Goal: Task Accomplishment & Management: Manage account settings

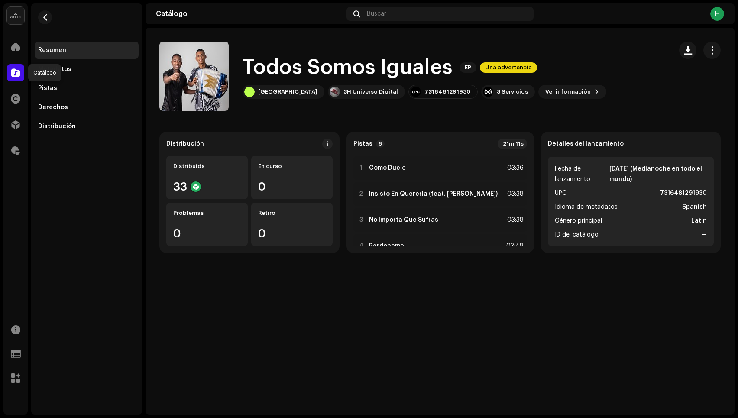
click at [14, 75] on span at bounding box center [15, 72] width 9 height 7
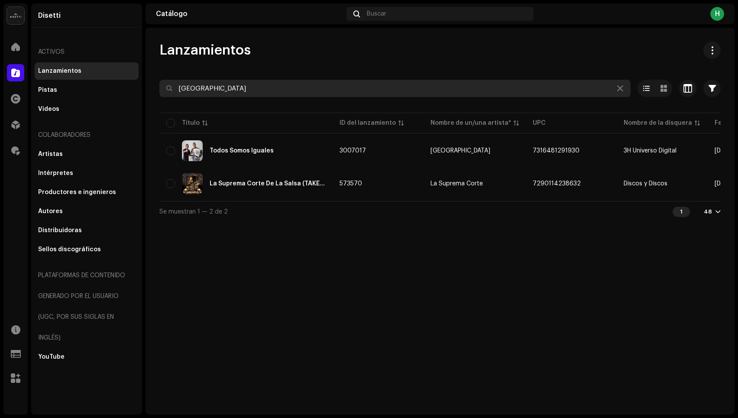
click at [257, 85] on input "[GEOGRAPHIC_DATA]" at bounding box center [394, 88] width 471 height 17
click at [257, 85] on input "mar y arena" at bounding box center [394, 88] width 471 height 17
type input "m"
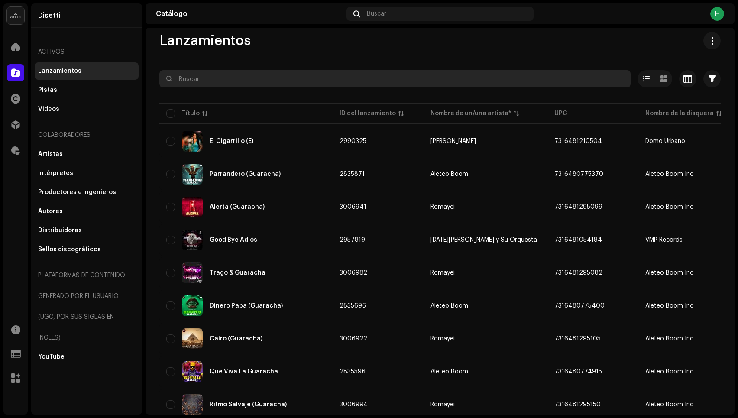
scroll to position [11, 0]
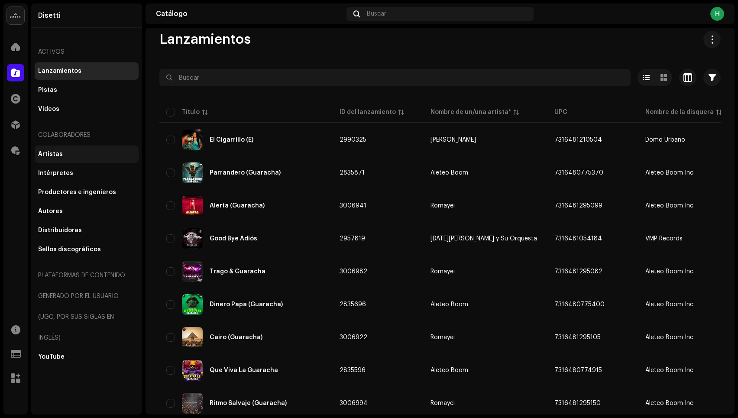
click at [55, 154] on div "Artistas" at bounding box center [50, 154] width 25 height 7
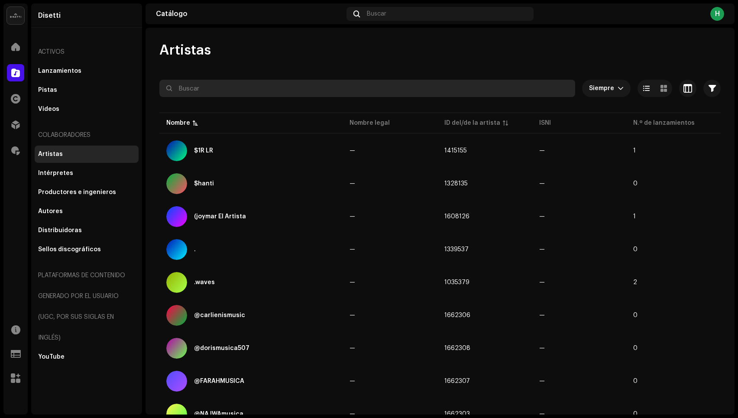
click at [221, 89] on input "text" at bounding box center [367, 88] width 416 height 17
type input "jozo"
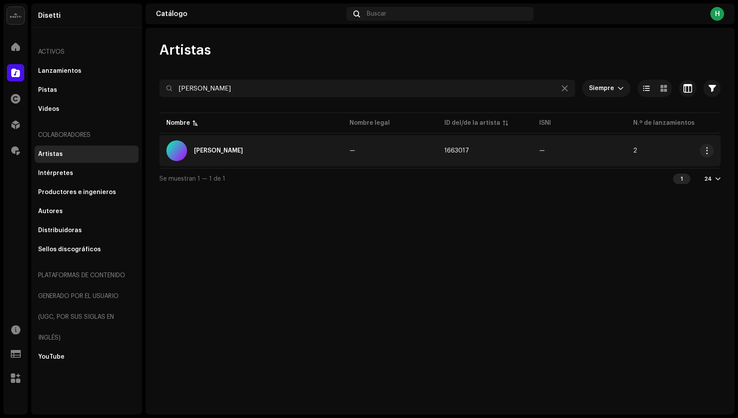
click at [249, 143] on div "Jozo" at bounding box center [250, 150] width 169 height 21
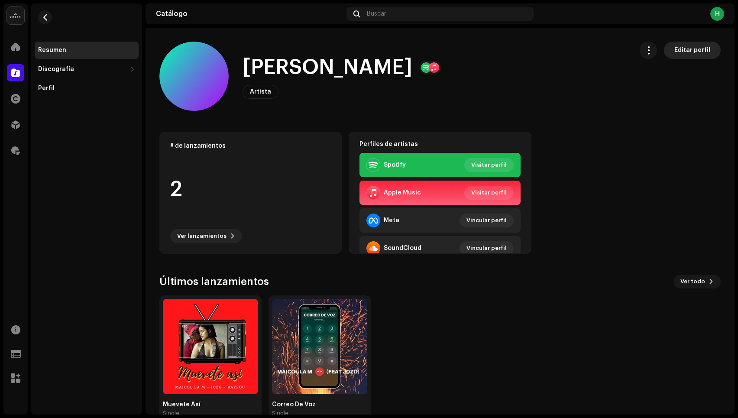
click at [694, 50] on span "Editar perfil" at bounding box center [692, 50] width 36 height 17
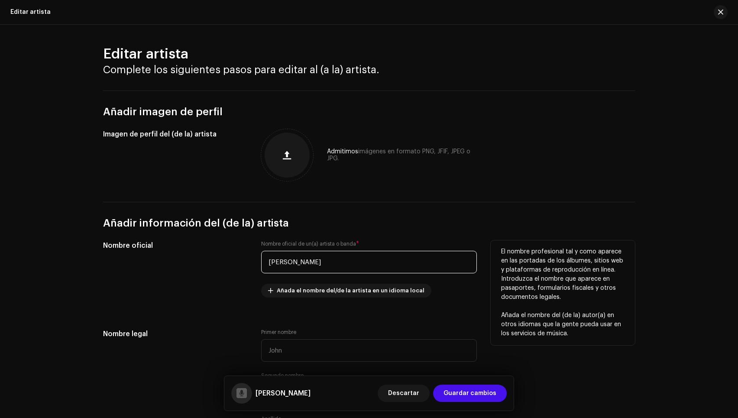
click at [273, 257] on input "Jozo" at bounding box center [369, 262] width 216 height 23
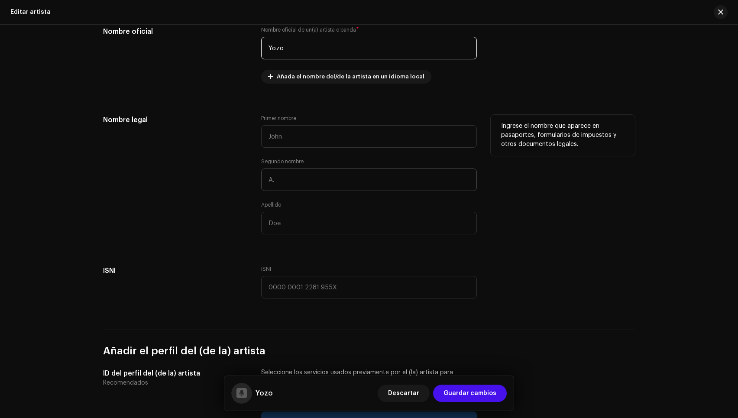
scroll to position [198, 0]
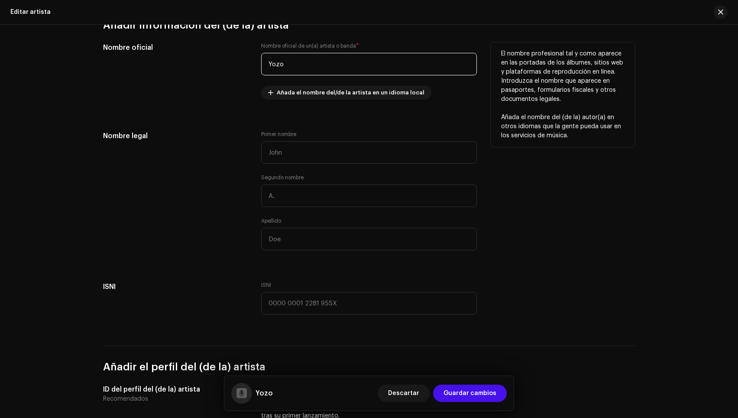
click at [312, 65] on input "Yozo" at bounding box center [369, 64] width 216 height 23
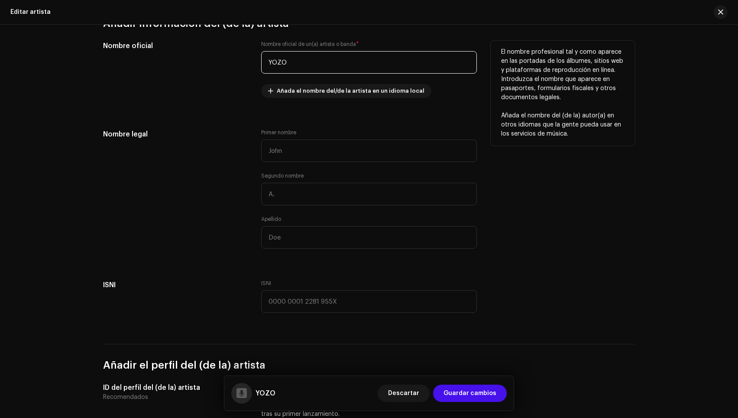
type input "YOZO"
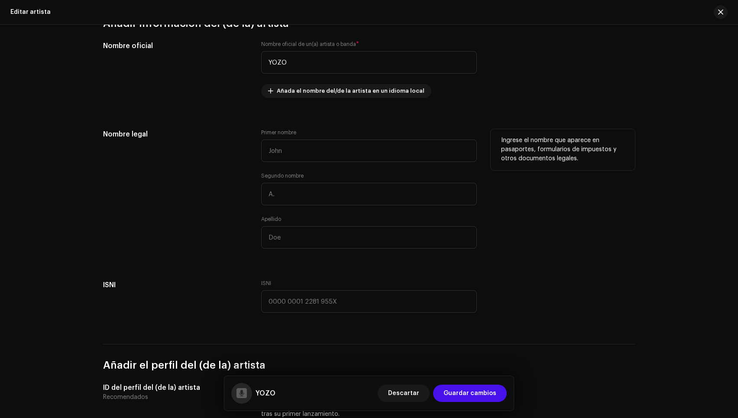
drag, startPoint x: 492, startPoint y: 105, endPoint x: 466, endPoint y: 140, distance: 44.0
click at [0, 0] on div "El nombre profesional tal y como aparece en las portadas de los álbumes, sitios…" at bounding box center [0, 0] width 0 height 0
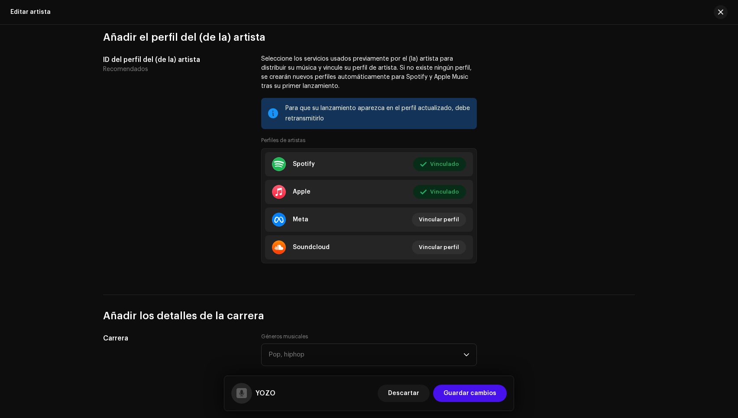
scroll to position [562, 0]
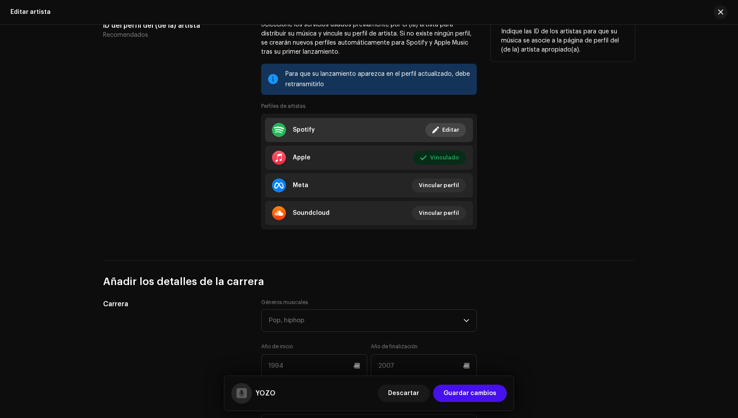
click at [430, 135] on button "Editar" at bounding box center [445, 130] width 41 height 14
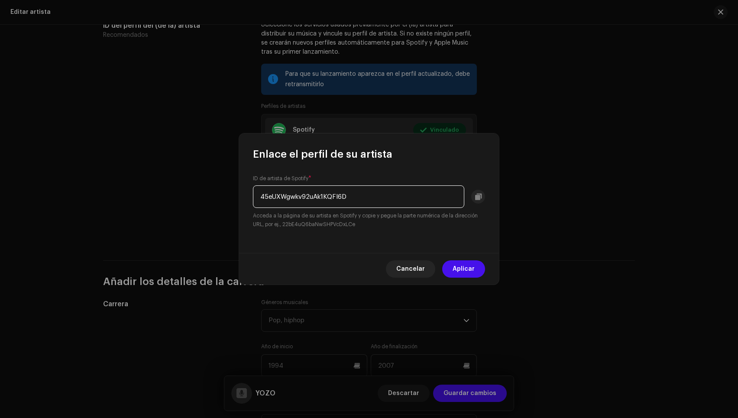
click at [340, 187] on input "45eUXWgwkv92uAk1KQFI6D" at bounding box center [358, 196] width 211 height 23
click at [341, 190] on input "45eUXWgwkv92uAk1KQFI6D" at bounding box center [358, 196] width 211 height 23
click at [397, 230] on div "ID de artista de Spotify * 45eUXWgwkv92uAk1KQFI6D Acceda a la página de su arti…" at bounding box center [369, 207] width 260 height 92
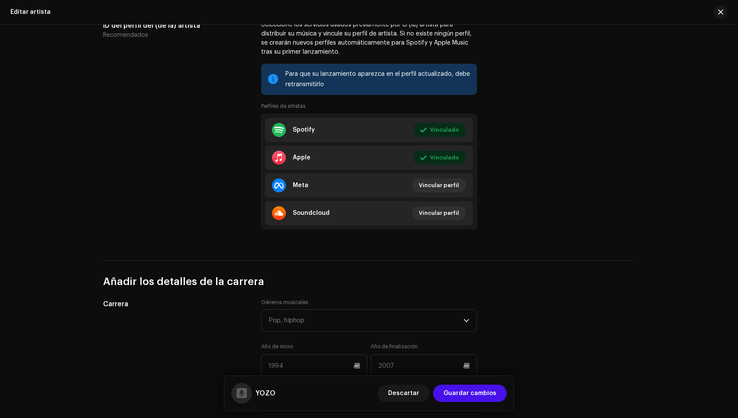
click at [450, 112] on div "Enlace el perfil de su artista ID de artista de Spotify * 45eUXWgwkv92uAk1KQFI6…" at bounding box center [369, 209] width 738 height 418
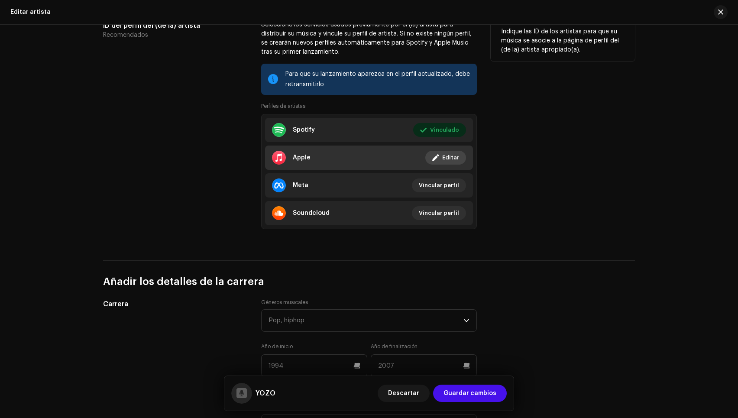
click at [448, 161] on span "Editar" at bounding box center [450, 157] width 17 height 17
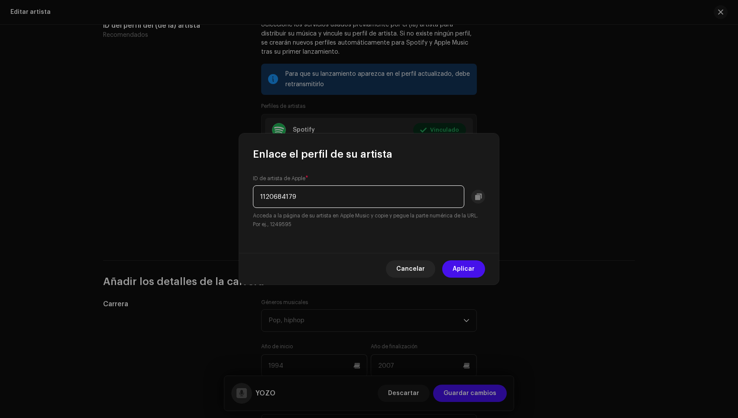
click at [339, 200] on input "1120684179" at bounding box center [358, 196] width 211 height 23
paste input "67662981"
type input "1676629819"
click at [456, 265] on span "Aplicar" at bounding box center [464, 268] width 22 height 17
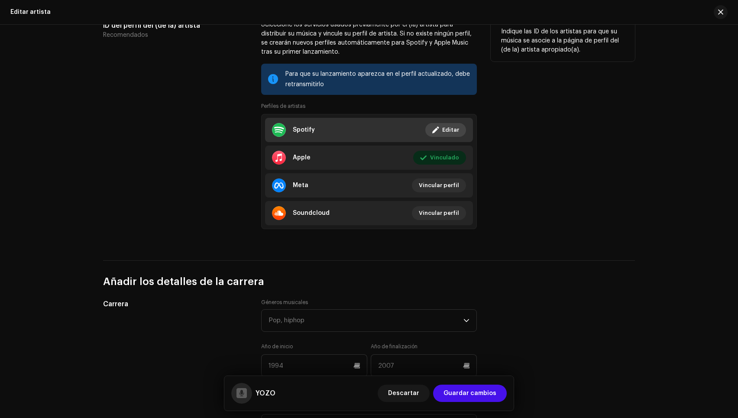
click at [433, 128] on span at bounding box center [435, 129] width 6 height 7
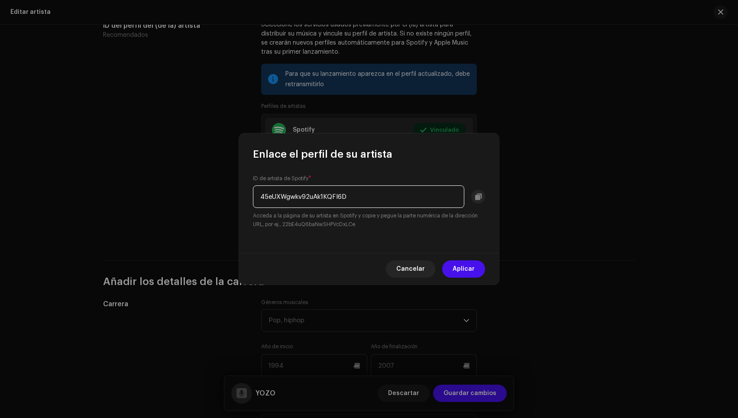
click at [380, 195] on input "45eUXWgwkv92uAk1KQFI6D" at bounding box center [358, 196] width 211 height 23
paste input "16n5S5JnGW1IFDaW0iHaJ6"
type input "16n5S5JnGW1IFDaW0iHaJ6"
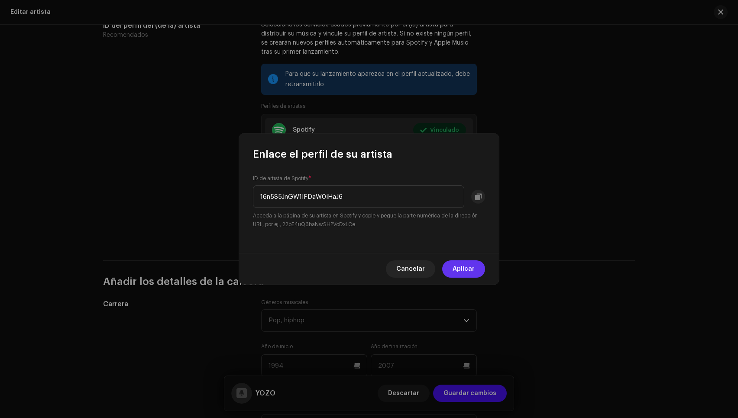
click at [462, 271] on span "Aplicar" at bounding box center [464, 268] width 22 height 17
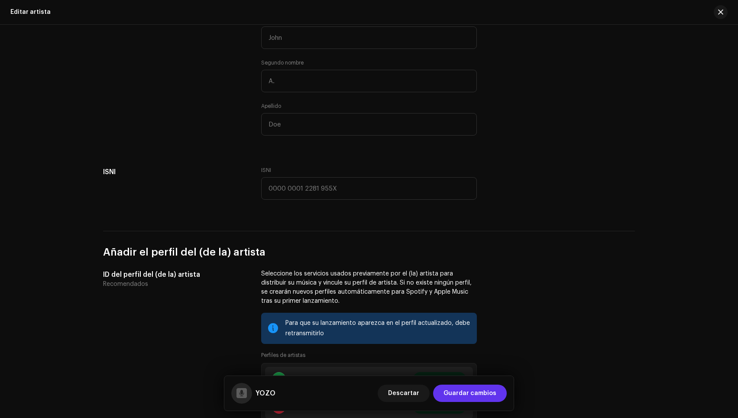
scroll to position [348, 0]
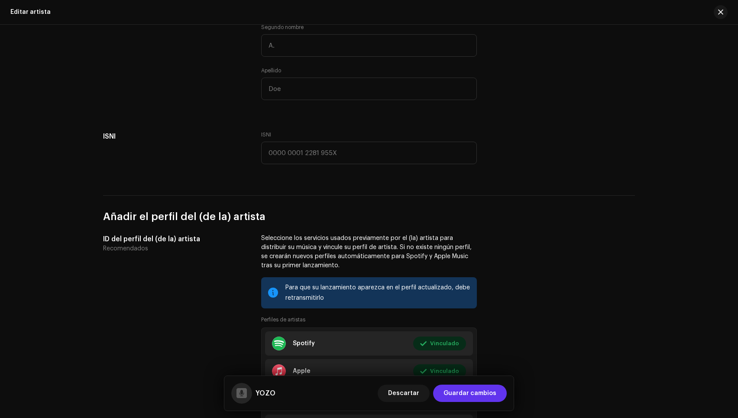
click at [496, 398] on span "Guardar cambios" at bounding box center [470, 393] width 53 height 17
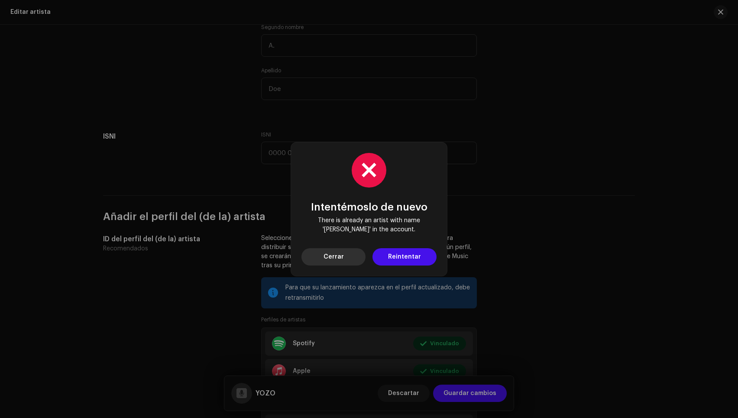
click at [332, 255] on span "Cerrar" at bounding box center [334, 256] width 20 height 17
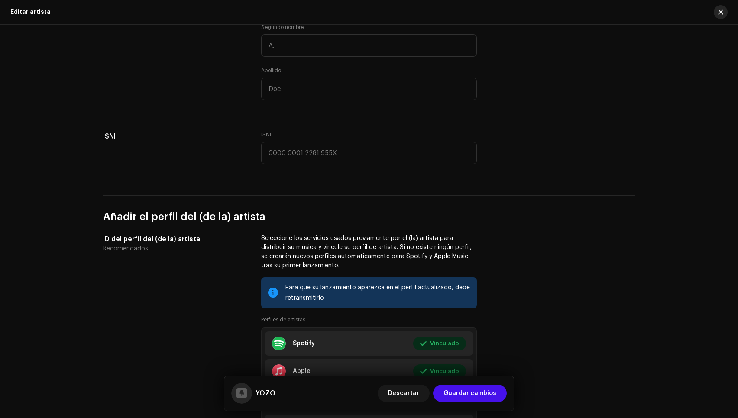
click at [726, 14] on button "button" at bounding box center [721, 12] width 14 height 14
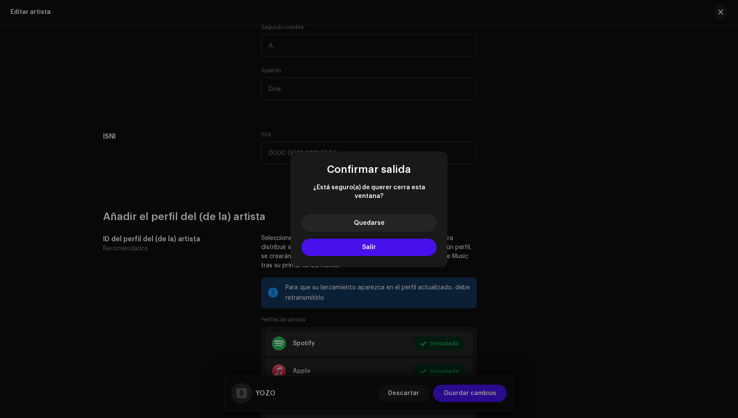
drag, startPoint x: 374, startPoint y: 244, endPoint x: 712, endPoint y: 198, distance: 340.5
click at [375, 244] on span "Salir" at bounding box center [369, 247] width 14 height 6
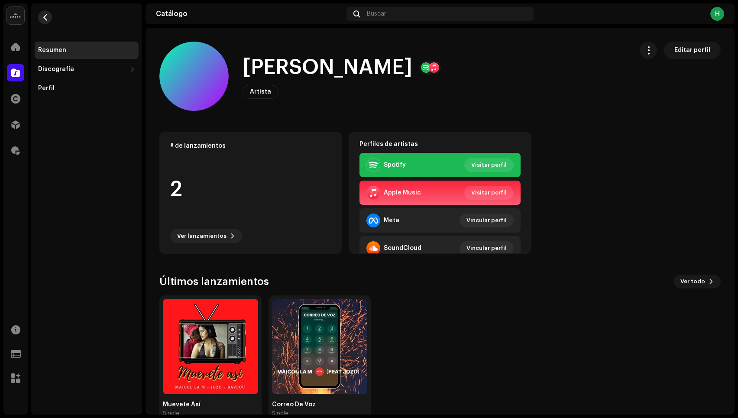
click at [41, 18] on button "button" at bounding box center [45, 17] width 14 height 14
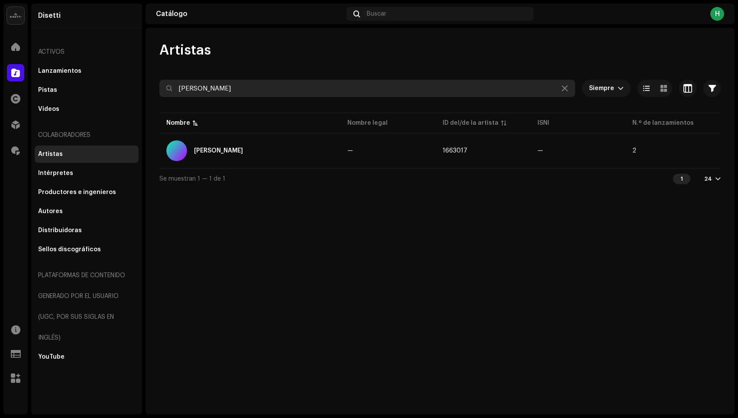
click at [211, 87] on input "jozo" at bounding box center [367, 88] width 416 height 17
type input "yozo"
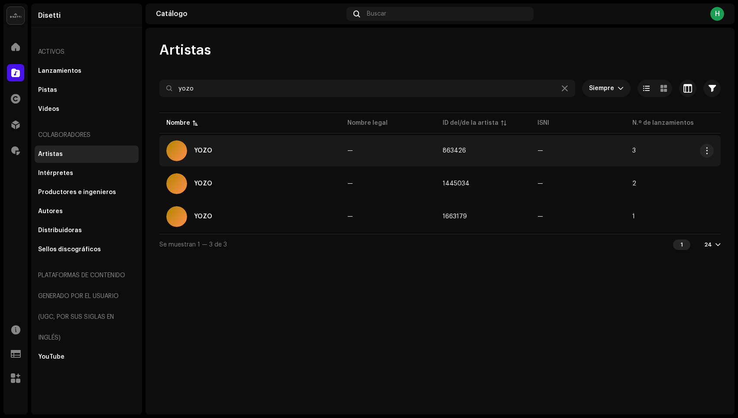
click at [230, 153] on div "YOZO" at bounding box center [249, 150] width 167 height 21
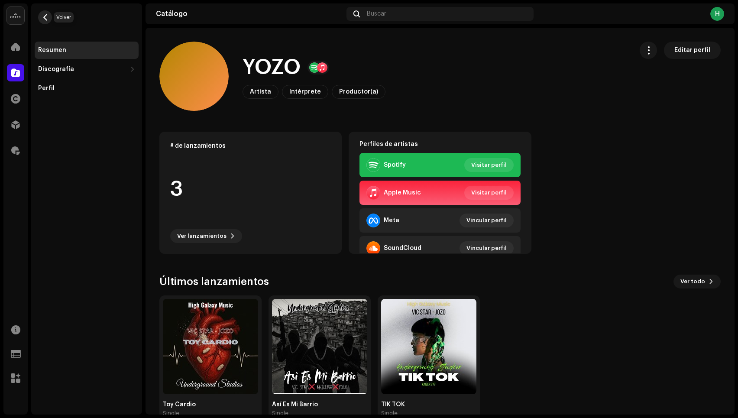
click at [46, 18] on span "button" at bounding box center [45, 17] width 6 height 7
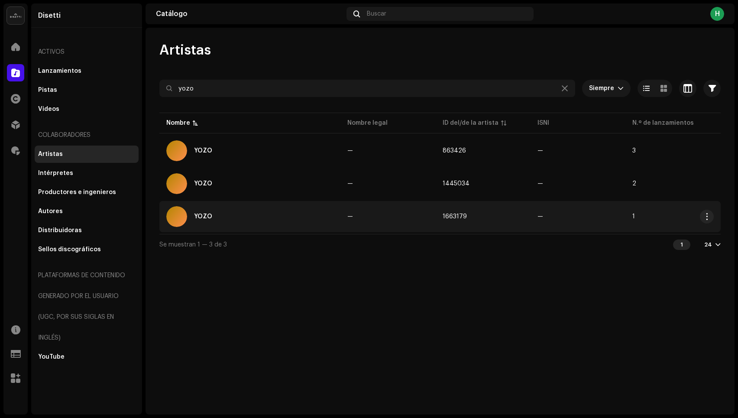
click at [251, 216] on div "YOZO" at bounding box center [249, 216] width 167 height 21
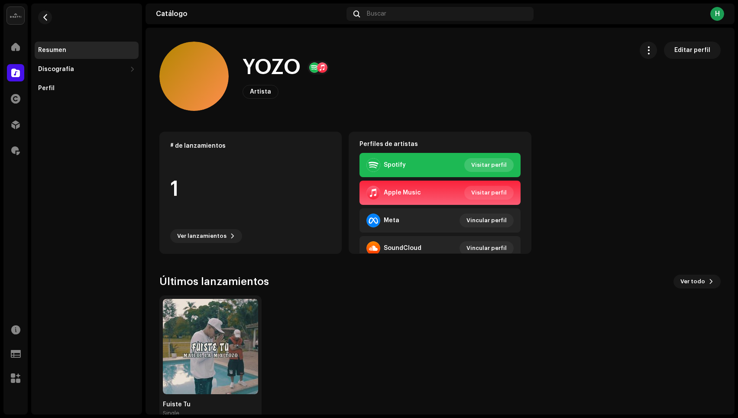
click at [478, 163] on span "Visitar perfil" at bounding box center [489, 164] width 36 height 17
click at [344, 379] on div "Fuiste Tu Single" at bounding box center [436, 357] width 561 height 125
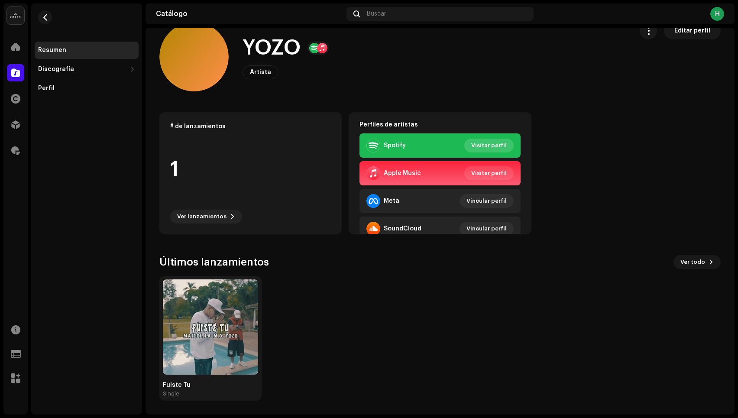
click at [482, 143] on span "Visitar perfil" at bounding box center [489, 145] width 36 height 17
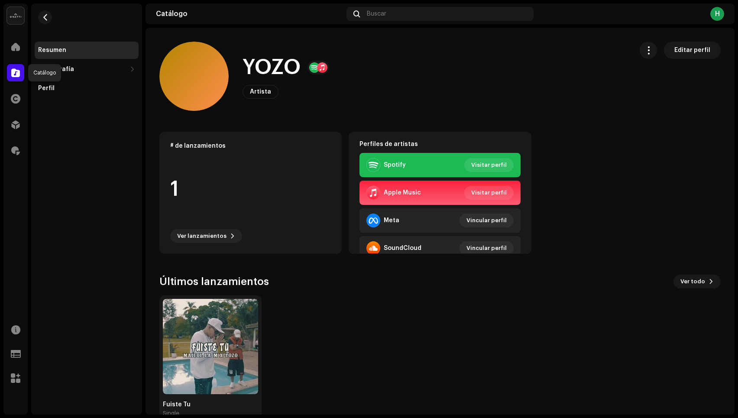
click at [12, 74] on span at bounding box center [15, 72] width 9 height 7
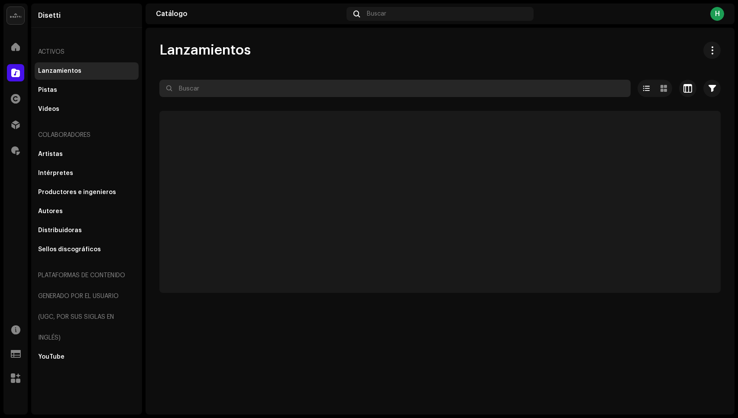
click at [255, 90] on input "text" at bounding box center [394, 88] width 471 height 17
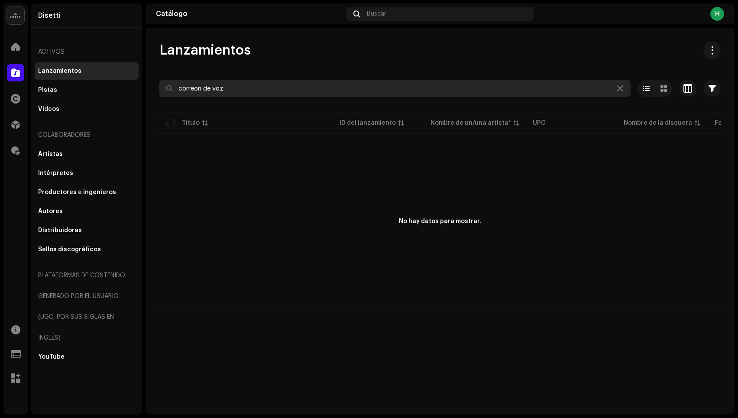
click at [202, 87] on input "correon de voz" at bounding box center [394, 88] width 471 height 17
type input "correo de voz"
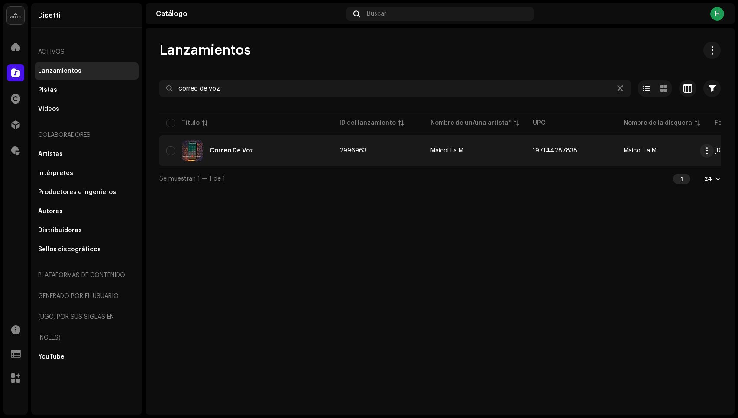
click at [239, 154] on div "Correo De Voz" at bounding box center [245, 150] width 159 height 21
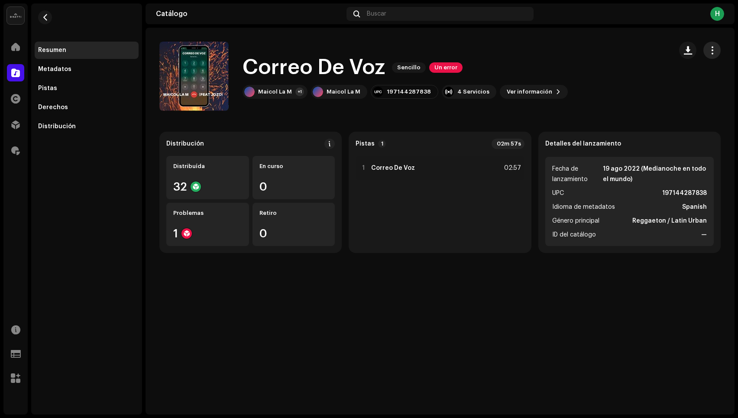
drag, startPoint x: 710, startPoint y: 54, endPoint x: 695, endPoint y: 62, distance: 16.9
click at [710, 55] on button "button" at bounding box center [711, 50] width 17 height 17
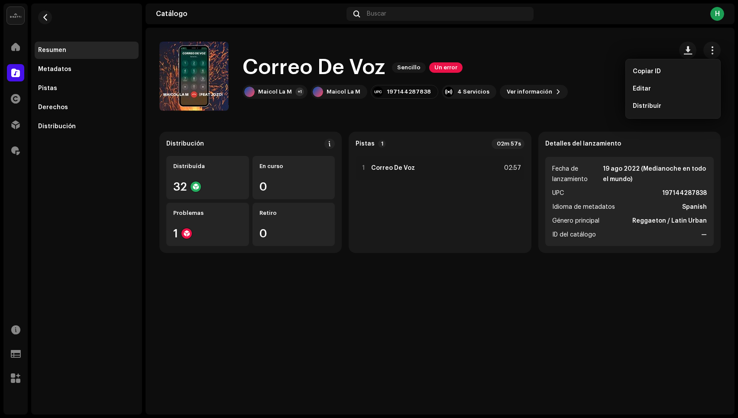
click at [640, 86] on span "Editar" at bounding box center [642, 88] width 18 height 7
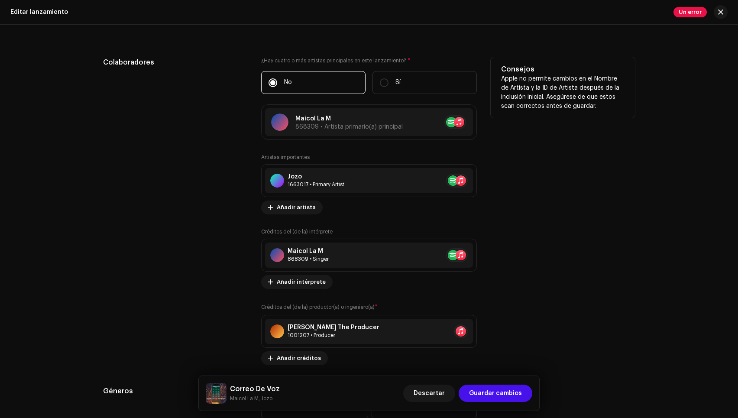
scroll to position [870, 0]
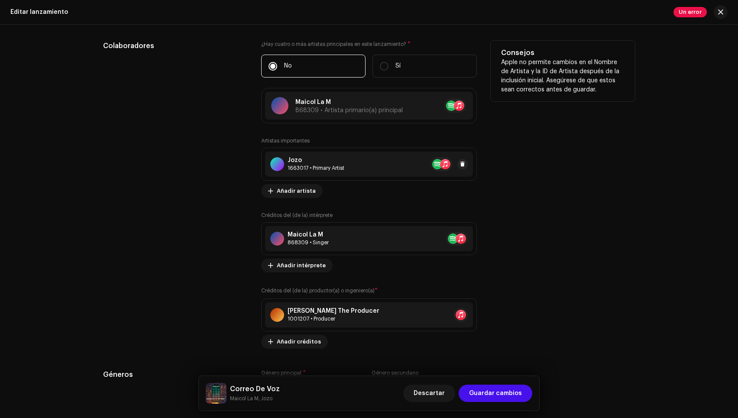
click at [333, 167] on div "1663017 • Primary Artist" at bounding box center [316, 168] width 57 height 7
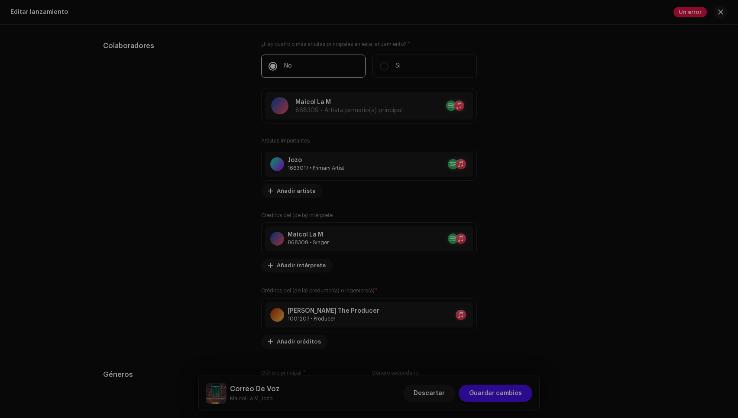
click at [536, 124] on div "Actualizar artista importante Rol * Primary Artist Nombre * Jozo 1663017 Añadir…" at bounding box center [369, 209] width 738 height 418
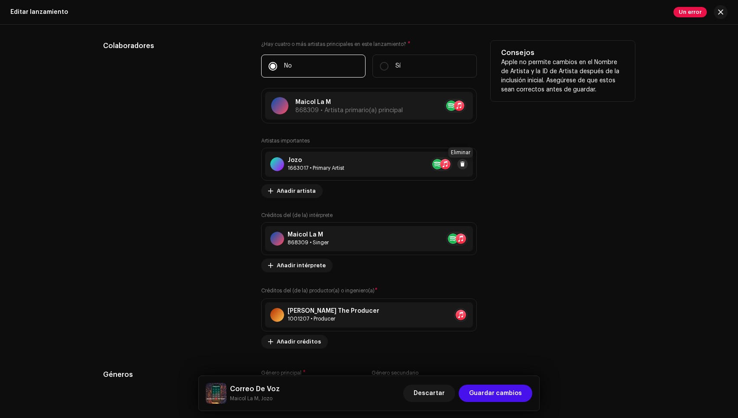
click at [460, 163] on span at bounding box center [462, 164] width 5 height 7
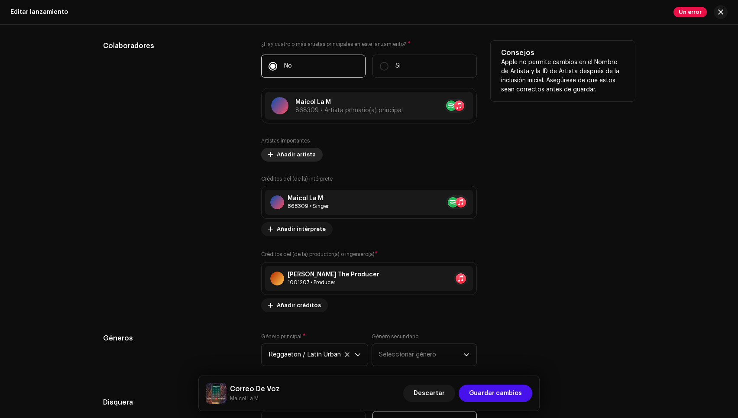
click at [273, 153] on button "Añadir artista" at bounding box center [292, 155] width 62 height 14
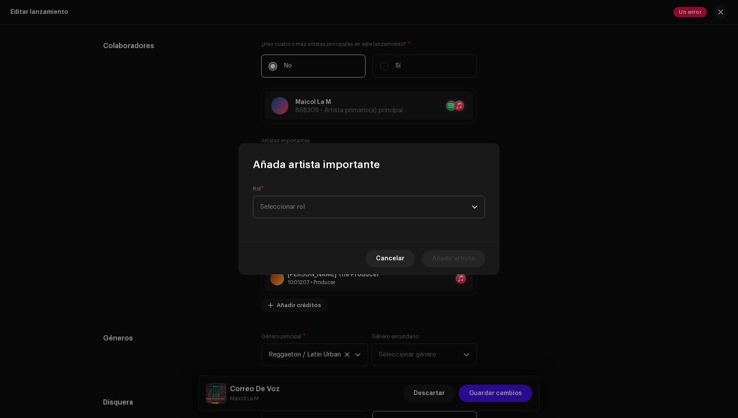
click at [320, 205] on span "Seleccionar rol" at bounding box center [365, 207] width 211 height 22
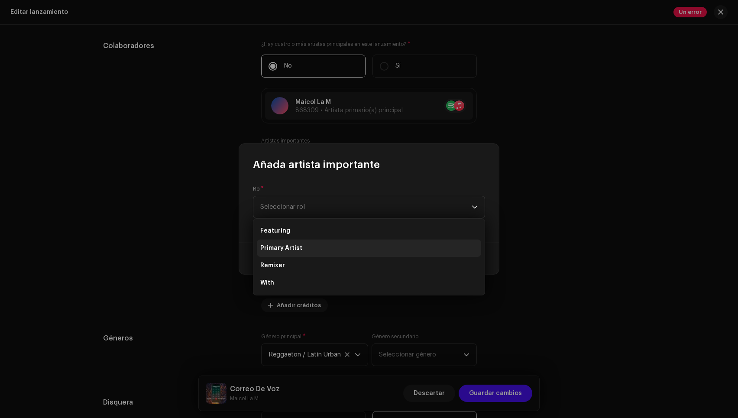
click at [310, 251] on li "Primary Artist" at bounding box center [369, 248] width 224 height 17
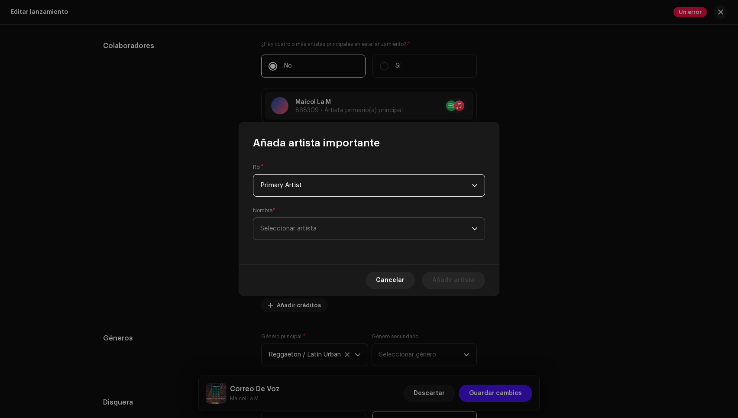
click at [311, 225] on span "Seleccionar artista" at bounding box center [365, 229] width 211 height 22
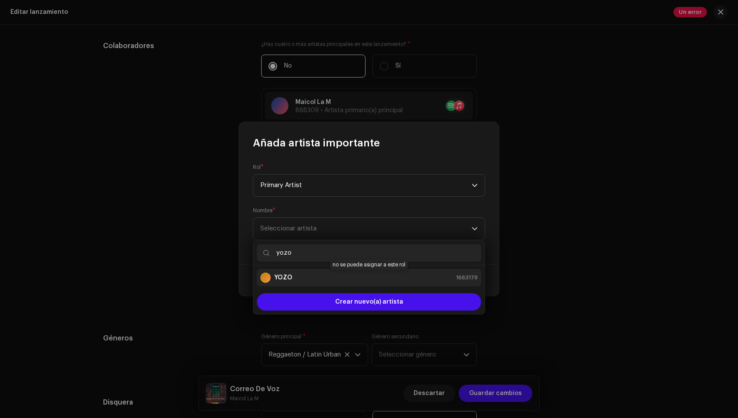
type input "yozo"
click at [334, 273] on div "YOZO 1663179" at bounding box center [368, 277] width 217 height 10
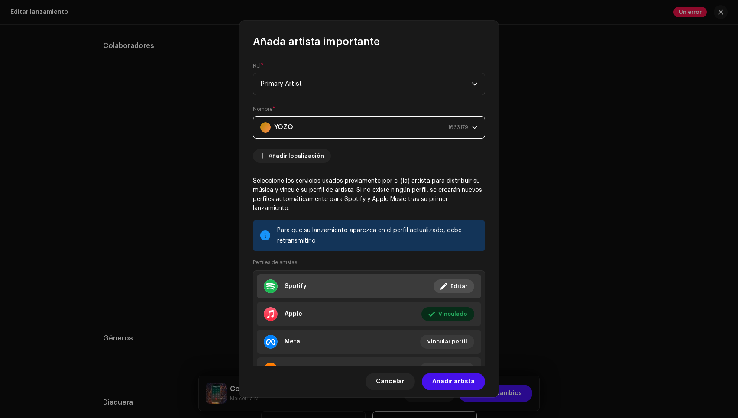
click at [442, 288] on span at bounding box center [443, 286] width 6 height 7
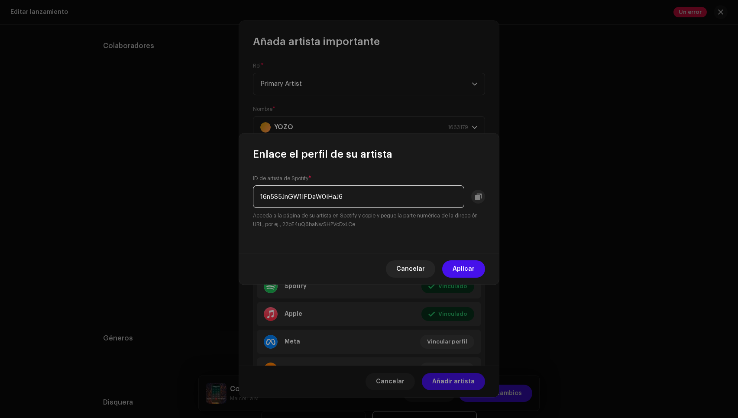
click at [354, 198] on input "16n5S5JnGW1IFDaW0iHaJ6" at bounding box center [358, 196] width 211 height 23
click at [450, 268] on button "Aplicar" at bounding box center [463, 268] width 43 height 17
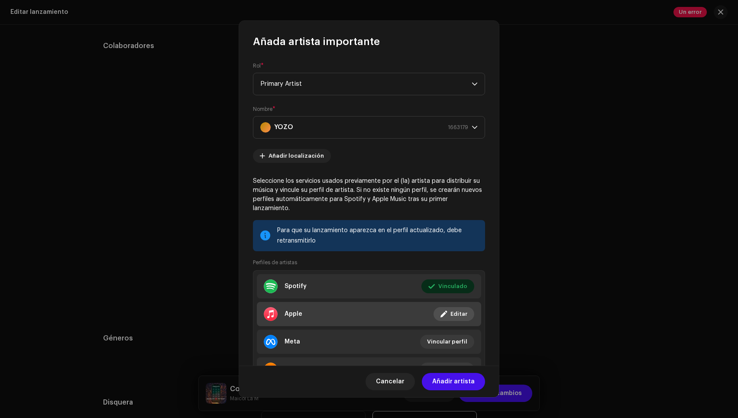
click at [450, 319] on span "Editar" at bounding box center [458, 313] width 17 height 17
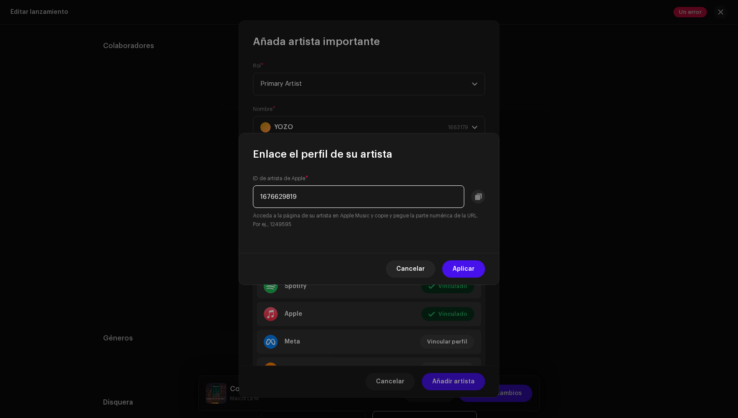
click at [343, 195] on input "1676629819" at bounding box center [358, 196] width 211 height 23
click at [343, 194] on input "1676629819" at bounding box center [358, 196] width 211 height 23
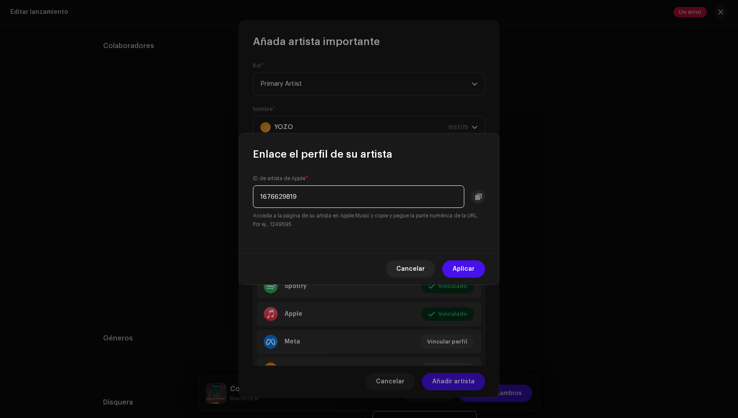
click at [343, 194] on input "1676629819" at bounding box center [358, 196] width 211 height 23
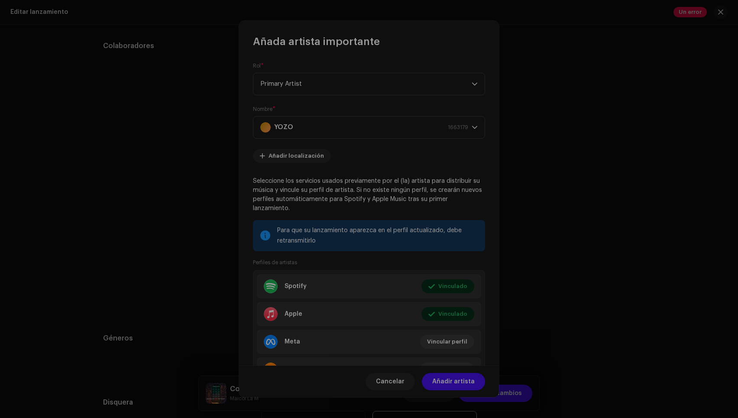
click at [400, 65] on div "Enlace el perfil de su artista ID de artista de Apple * 1676629819 Acceda a la …" at bounding box center [369, 209] width 738 height 418
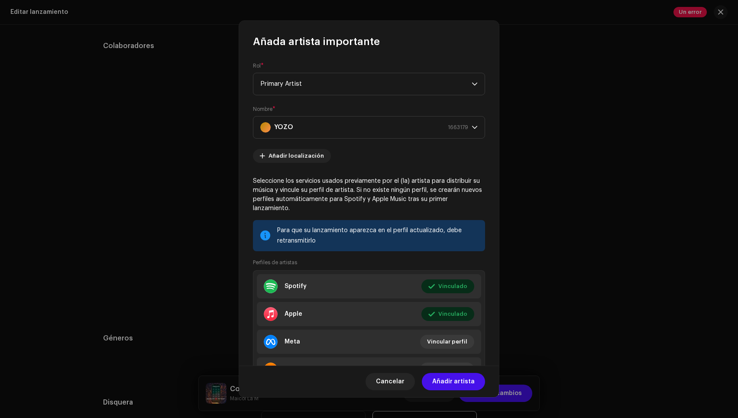
scroll to position [45, 0]
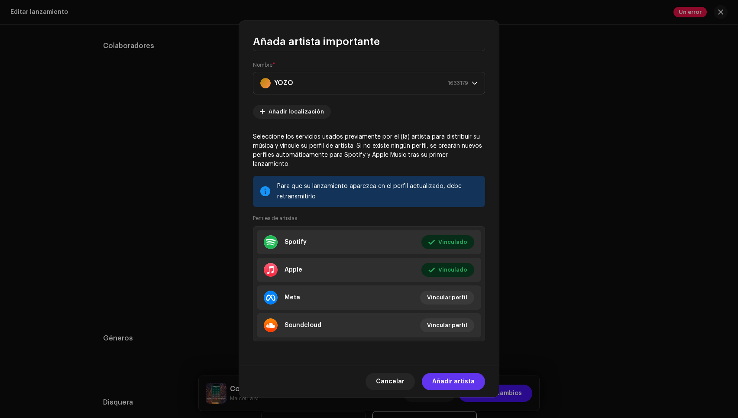
click at [469, 379] on span "Añadir artista" at bounding box center [453, 381] width 42 height 17
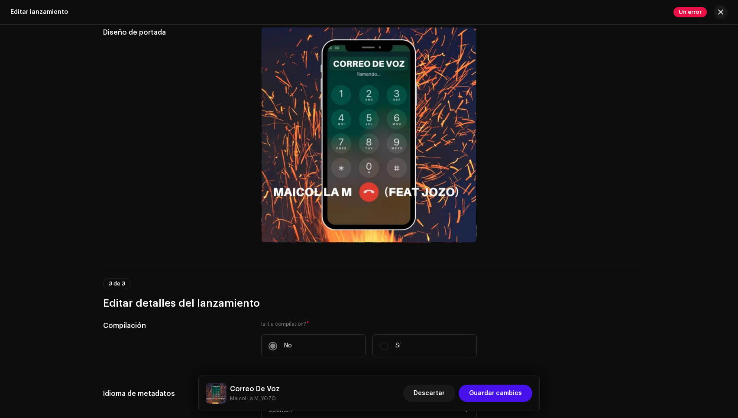
scroll to position [0, 0]
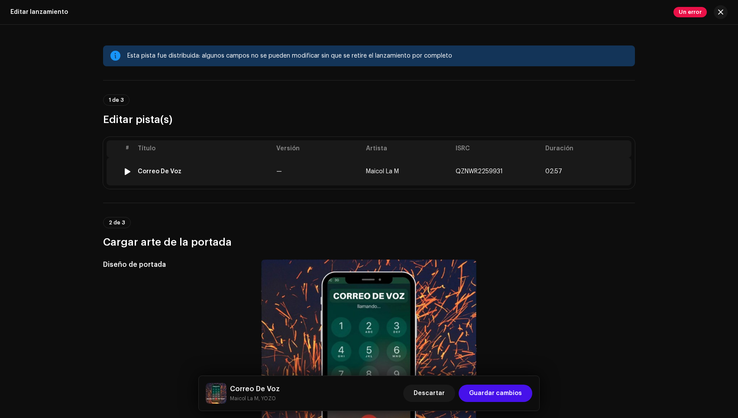
click at [327, 169] on td "—" at bounding box center [318, 172] width 90 height 28
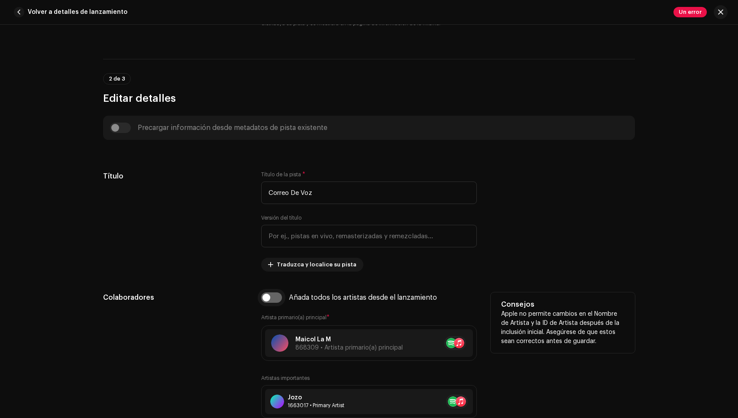
click at [269, 298] on input "checkbox" at bounding box center [271, 297] width 21 height 10
checkbox input "true"
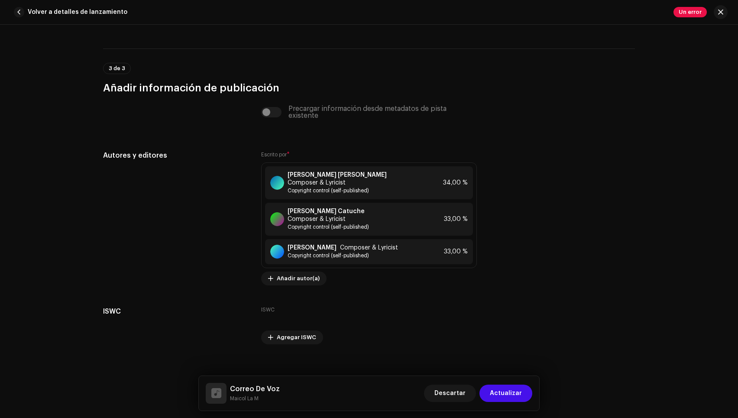
scroll to position [1866, 0]
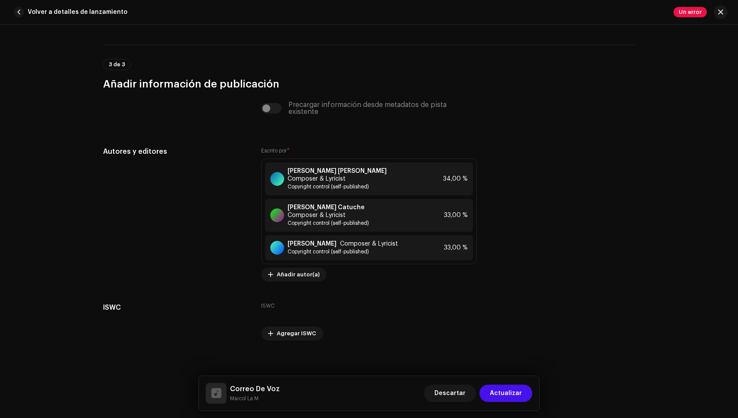
click at [515, 402] on div "Descartar Actualizar" at bounding box center [478, 393] width 108 height 21
click at [515, 398] on span "Actualizar" at bounding box center [506, 393] width 32 height 17
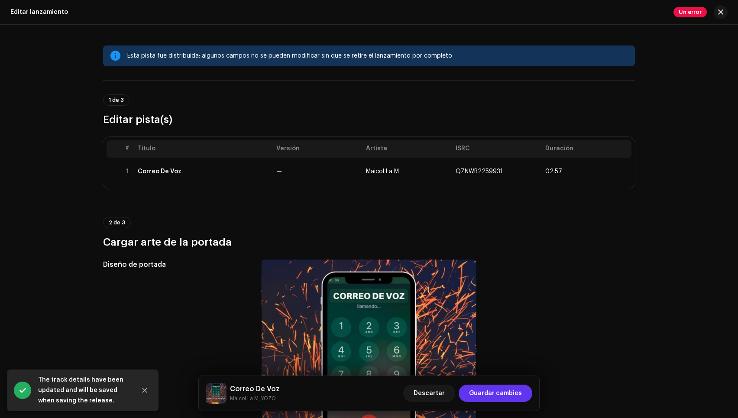
click at [509, 392] on span "Guardar cambios" at bounding box center [495, 393] width 53 height 17
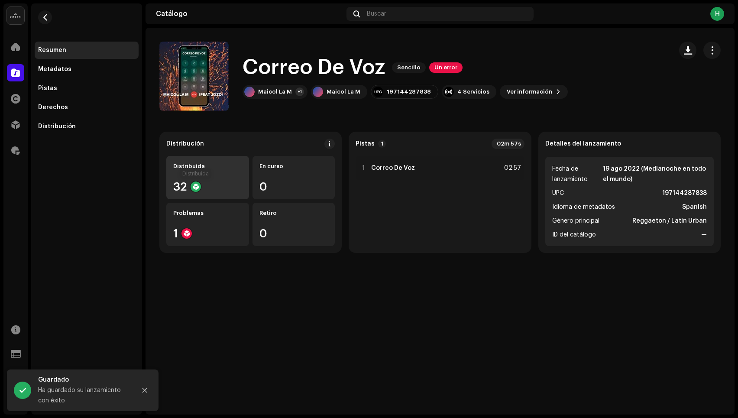
click at [194, 183] on div at bounding box center [196, 186] width 10 height 10
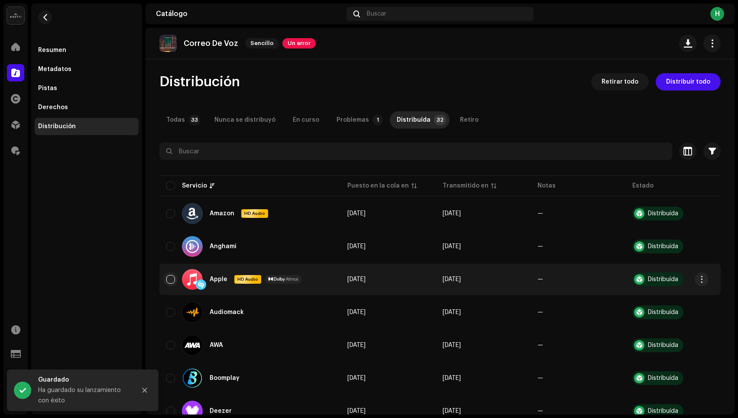
click at [173, 282] on input "checkbox" at bounding box center [170, 279] width 9 height 9
checkbox input "true"
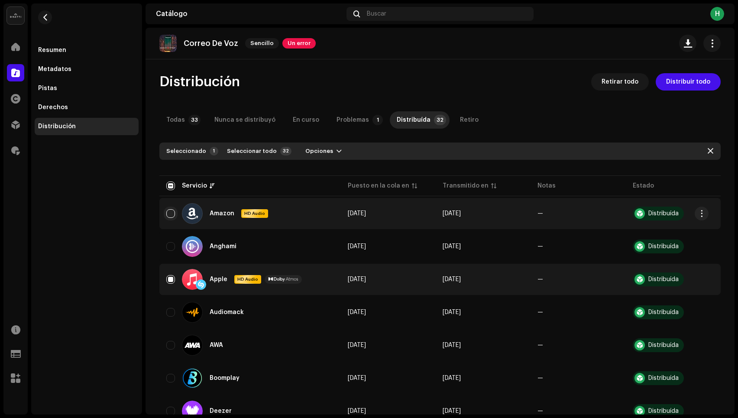
click at [170, 212] on input "Row Unselected" at bounding box center [170, 213] width 9 height 9
checkbox input "true"
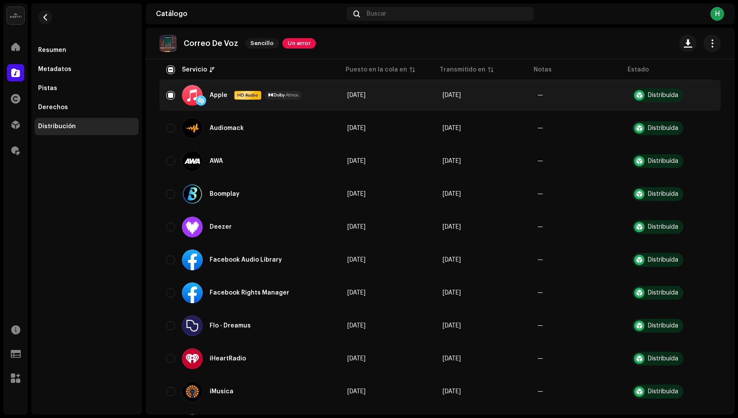
scroll to position [189, 0]
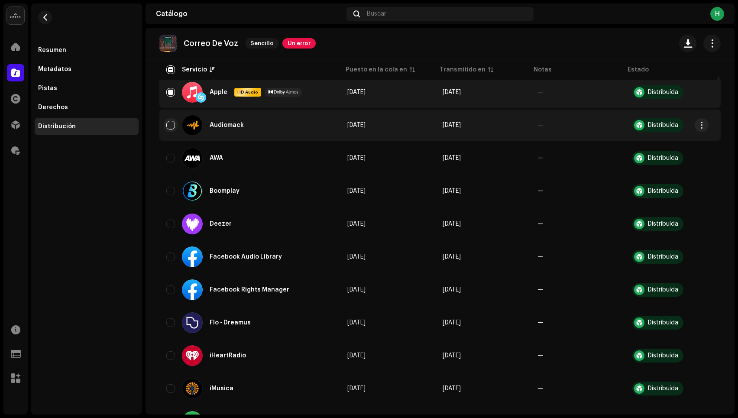
click at [170, 124] on input "Row Unselected" at bounding box center [170, 125] width 9 height 9
checkbox input "true"
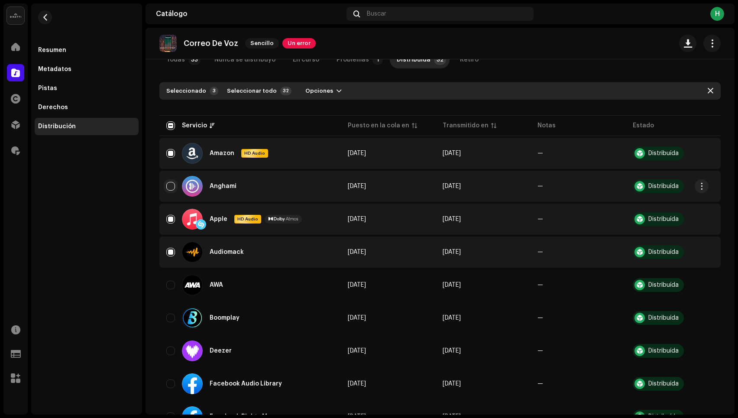
scroll to position [0, 0]
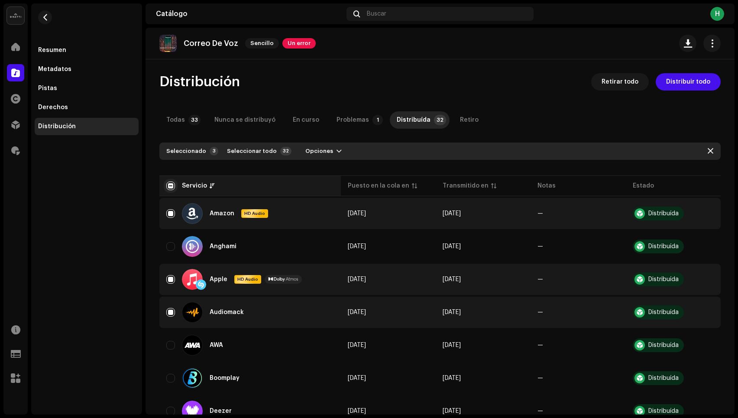
click at [173, 185] on input "checkbox" at bounding box center [170, 185] width 9 height 9
checkbox input "true"
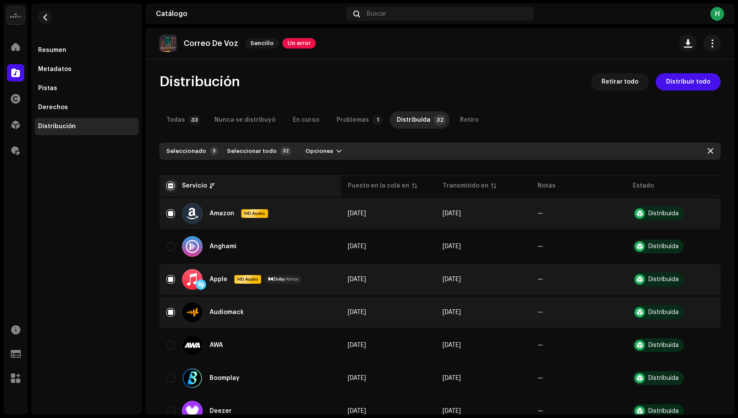
checkbox input "true"
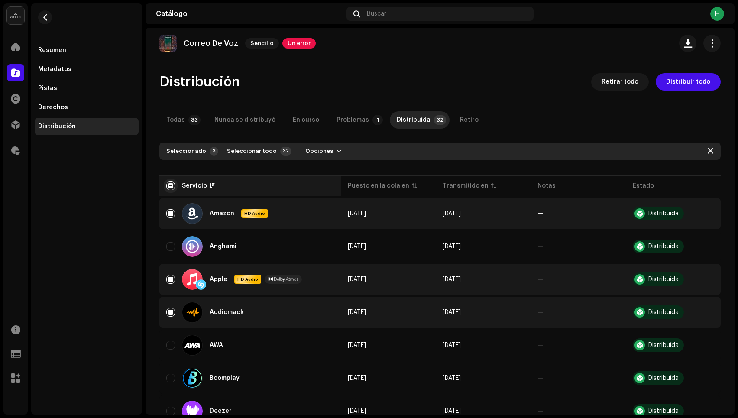
checkbox input "true"
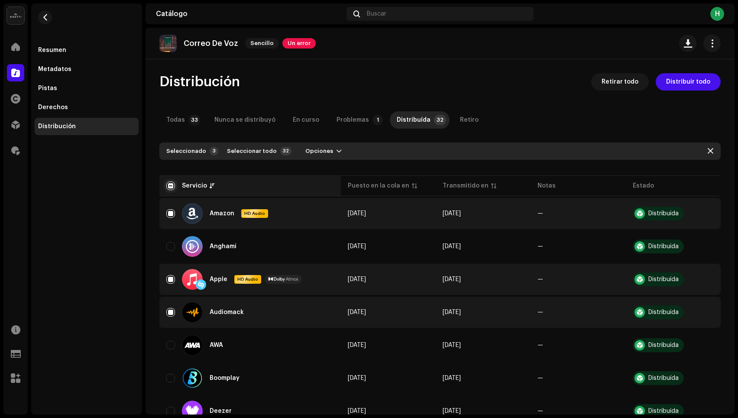
checkbox input "true"
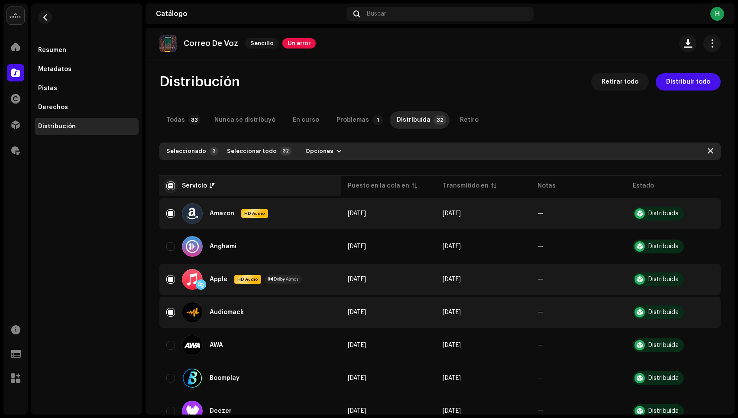
checkbox input "true"
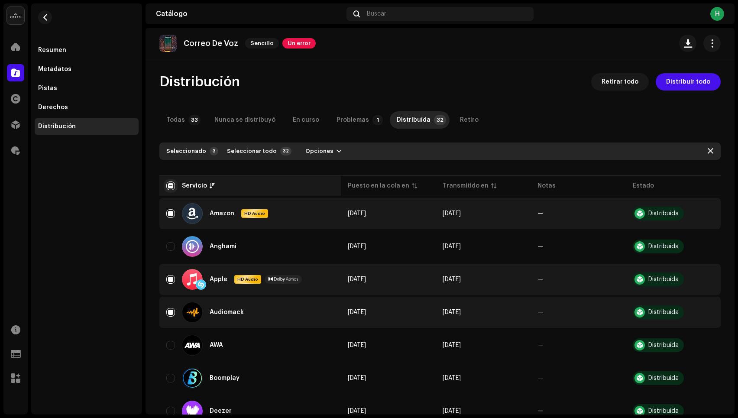
checkbox input "true"
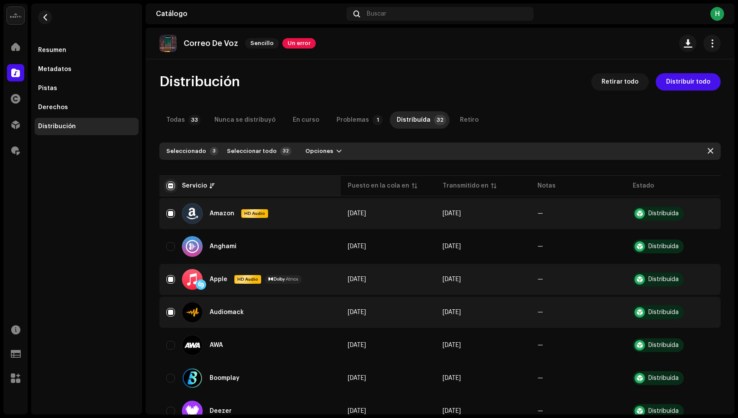
checkbox input "true"
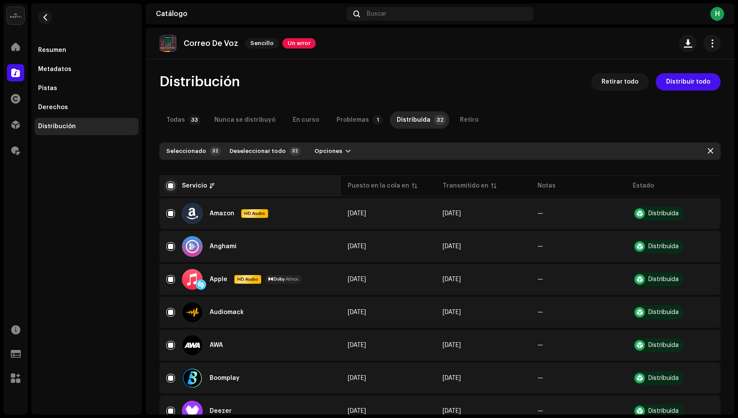
click at [167, 186] on input "checkbox" at bounding box center [170, 185] width 9 height 9
checkbox input "false"
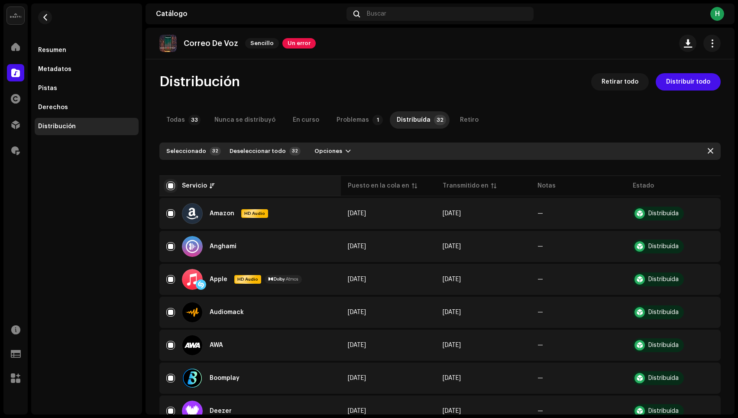
checkbox input "false"
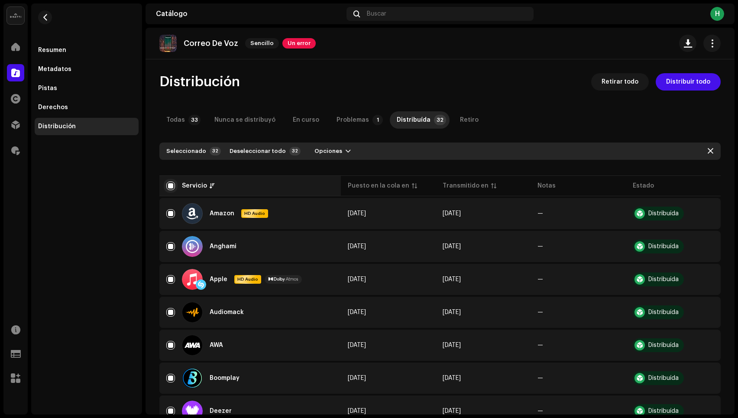
checkbox input "false"
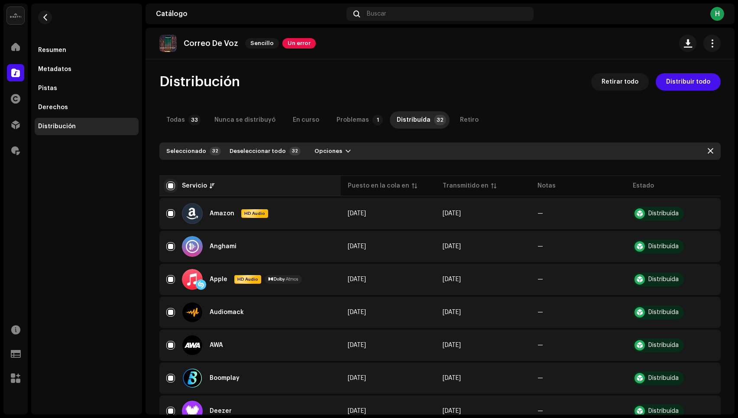
checkbox input "false"
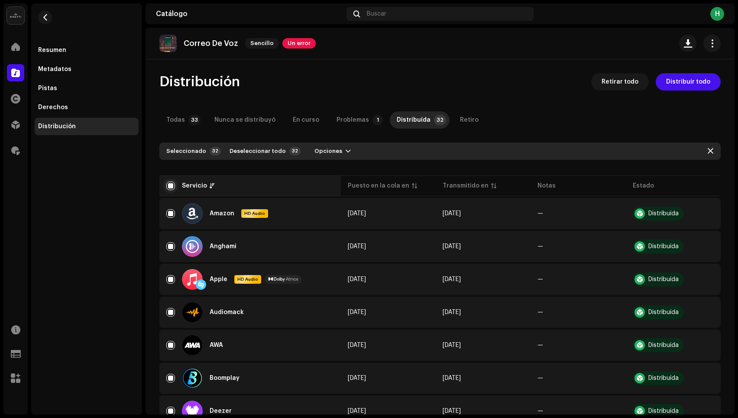
checkbox input "false"
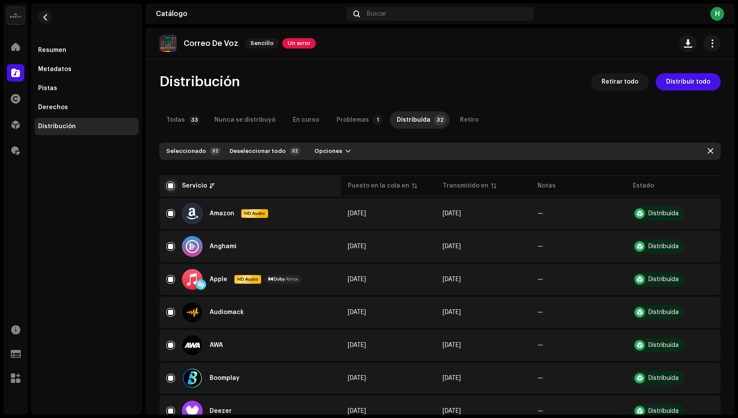
checkbox input "false"
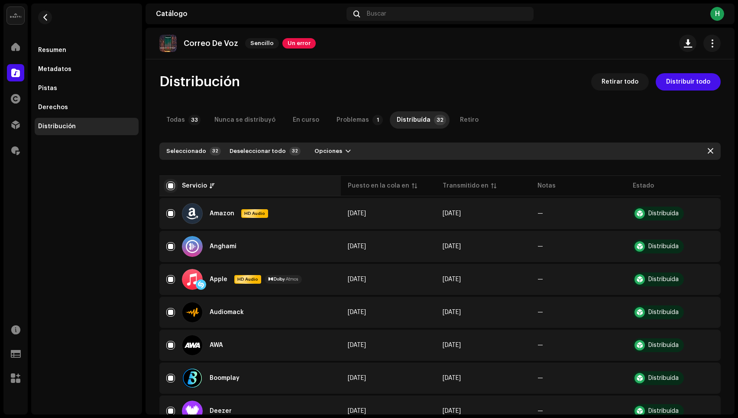
checkbox input "false"
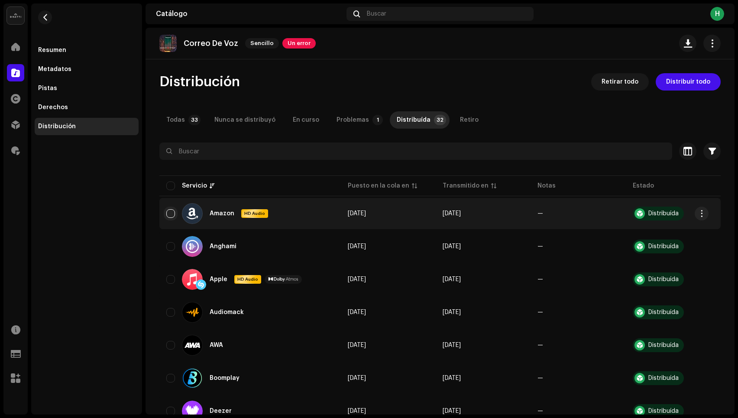
click at [170, 214] on input "Row Unselected" at bounding box center [170, 213] width 9 height 9
checkbox input "true"
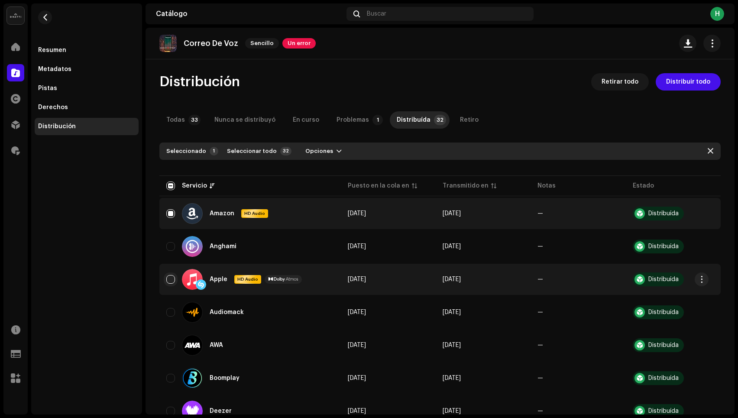
click at [172, 280] on input "Row Unselected" at bounding box center [170, 279] width 9 height 9
checkbox input "true"
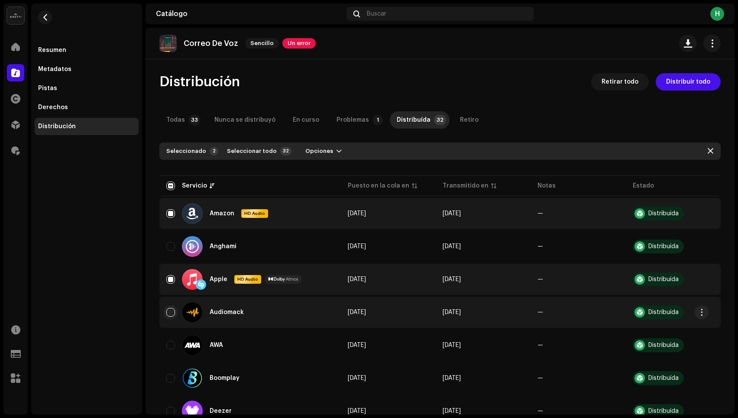
click at [174, 314] on input "Row Unselected" at bounding box center [170, 312] width 9 height 9
checkbox input "true"
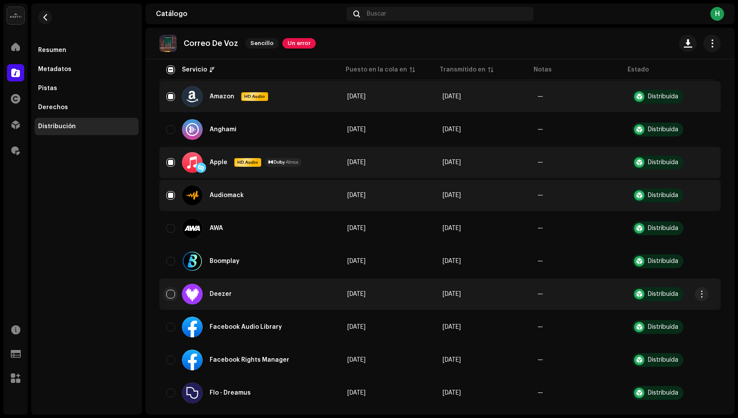
scroll to position [149, 0]
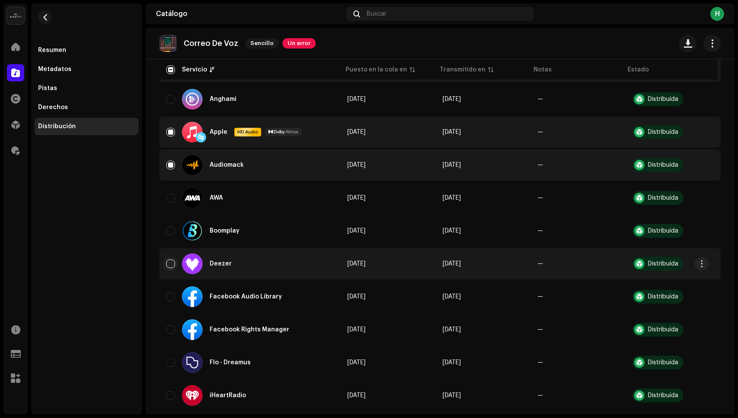
click at [172, 264] on input "Row Unselected" at bounding box center [170, 263] width 9 height 9
checkbox input "true"
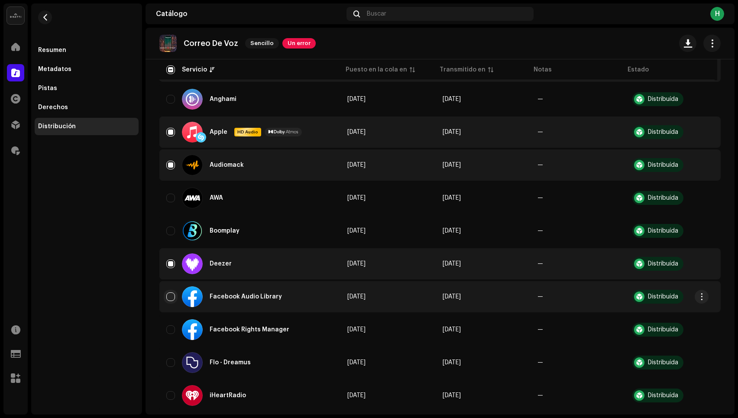
click at [173, 299] on input "Row Unselected" at bounding box center [170, 296] width 9 height 9
checkbox input "true"
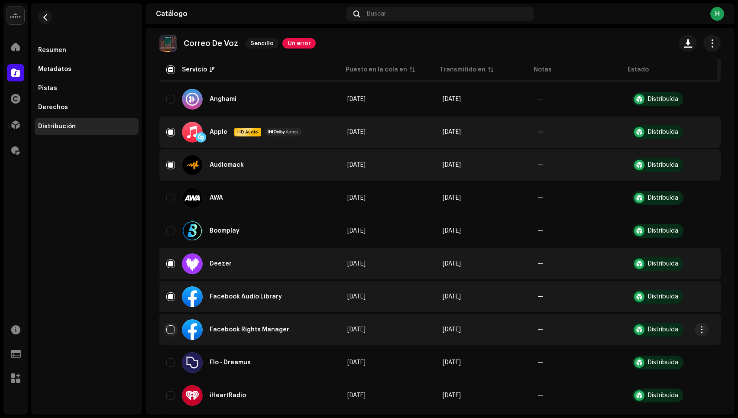
click at [172, 331] on input "Row Unselected" at bounding box center [170, 329] width 9 height 9
checkbox input "true"
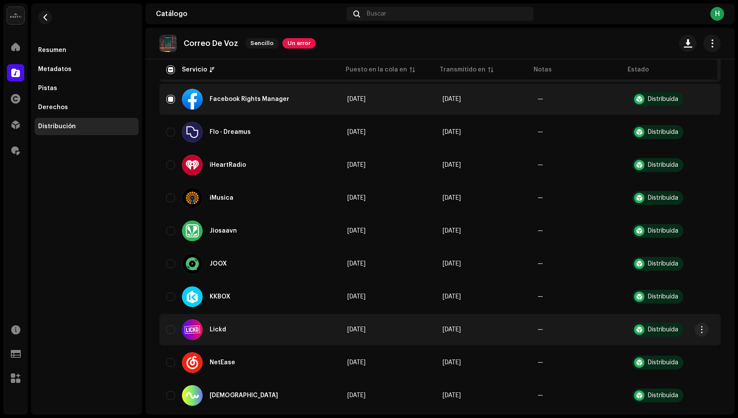
scroll to position [388, 0]
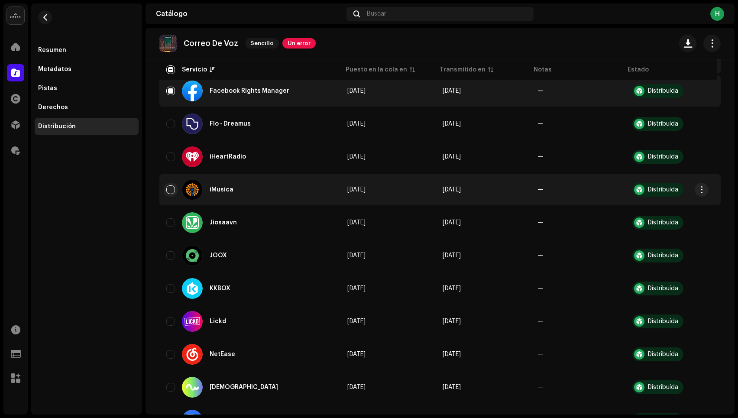
click at [171, 187] on input "Row Unselected" at bounding box center [170, 189] width 9 height 9
checkbox input "true"
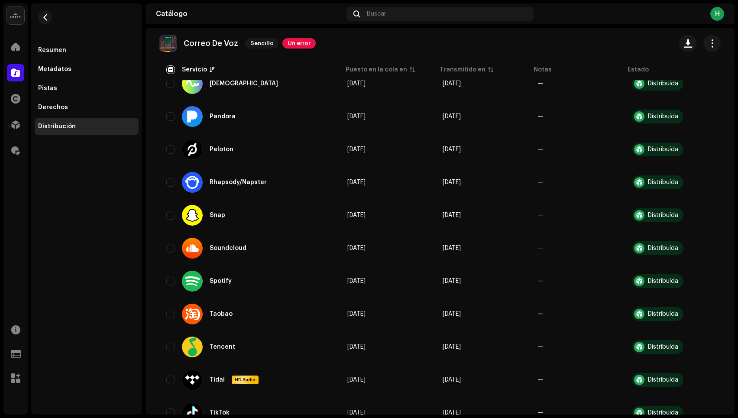
scroll to position [695, 0]
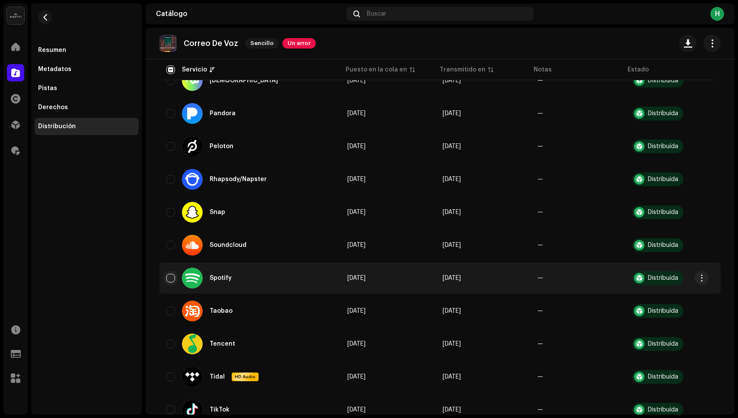
click at [170, 279] on input "Row Unselected" at bounding box center [170, 278] width 9 height 9
checkbox input "true"
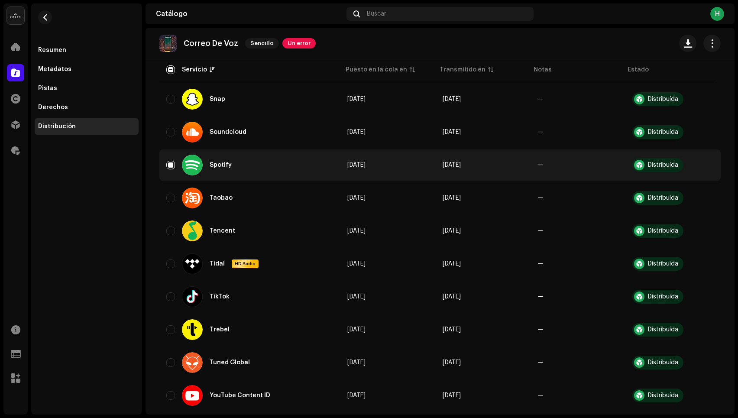
scroll to position [810, 0]
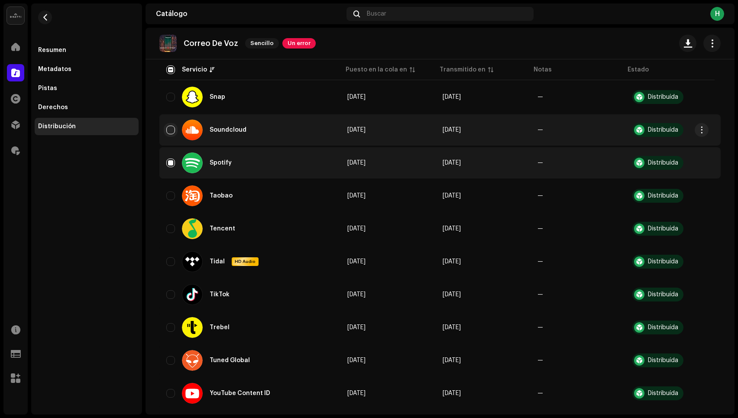
click at [169, 131] on input "Row Unselected" at bounding box center [170, 130] width 9 height 9
checkbox input "true"
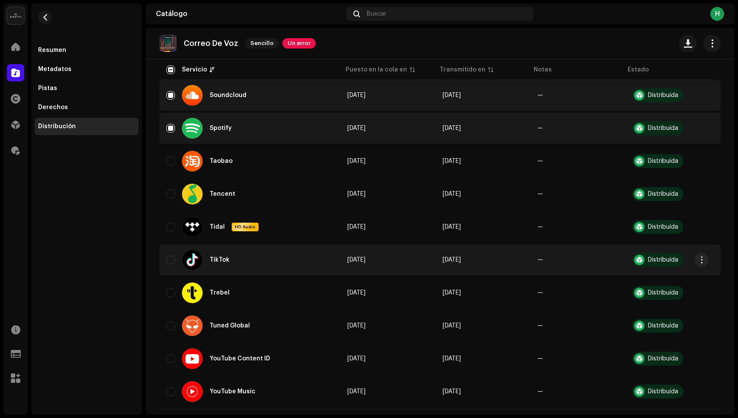
scroll to position [848, 0]
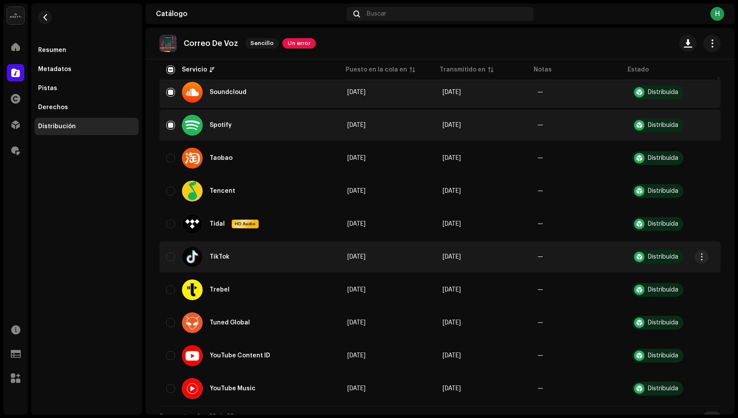
drag, startPoint x: 171, startPoint y: 224, endPoint x: 174, endPoint y: 249, distance: 25.3
click at [171, 224] on input "Row Unselected" at bounding box center [170, 224] width 9 height 9
checkbox input "true"
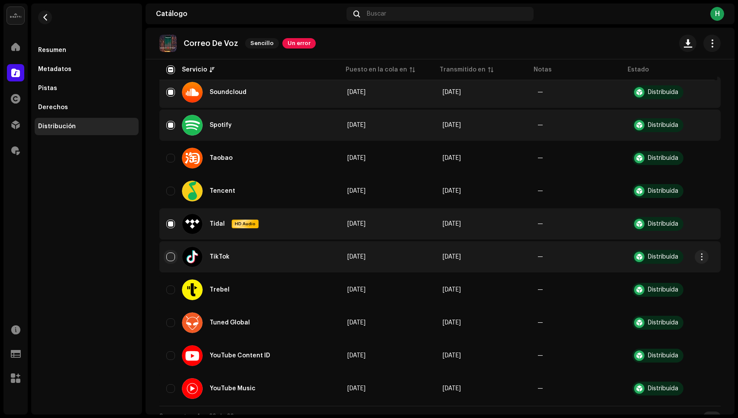
click at [170, 257] on input "Row Unselected" at bounding box center [170, 257] width 9 height 9
checkbox input "true"
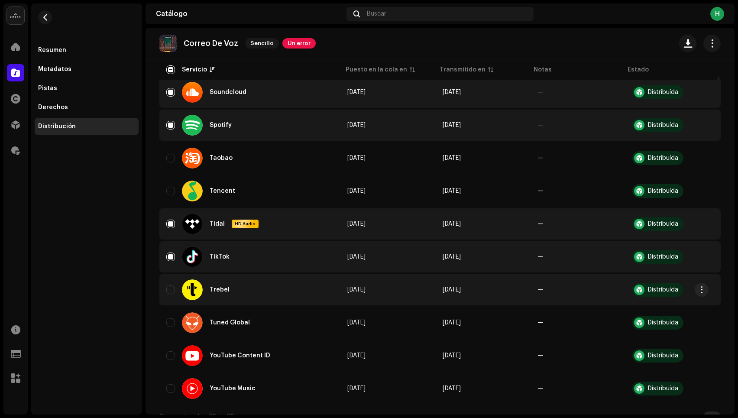
scroll to position [860, 0]
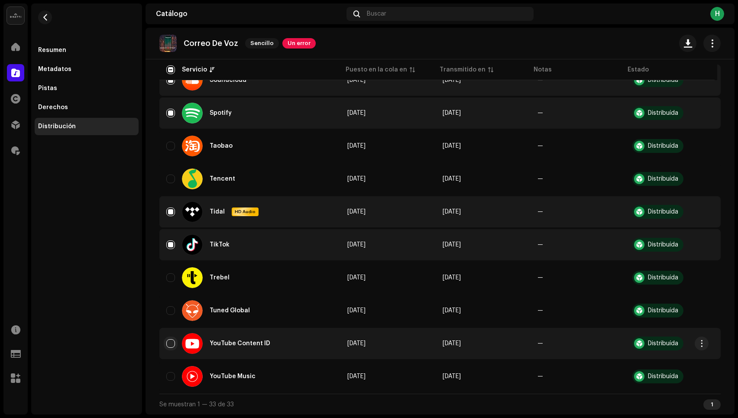
click at [169, 344] on input "Row Unselected" at bounding box center [170, 343] width 9 height 9
checkbox input "true"
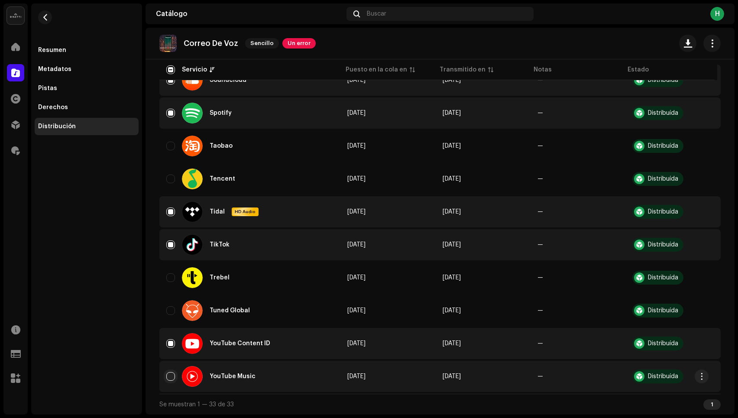
click at [167, 372] on input "Row Unselected" at bounding box center [170, 376] width 9 height 9
checkbox input "true"
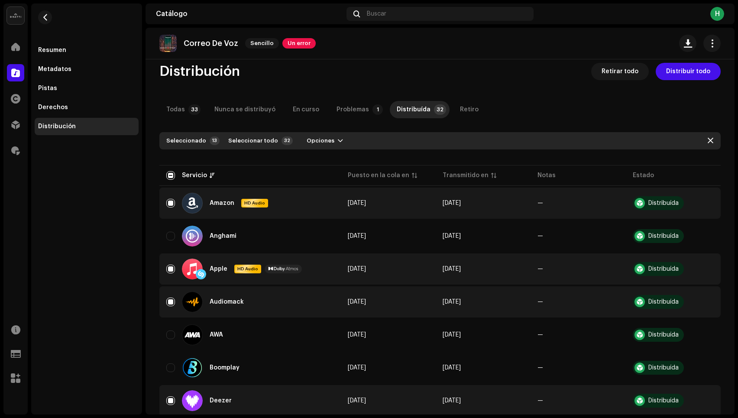
scroll to position [0, 0]
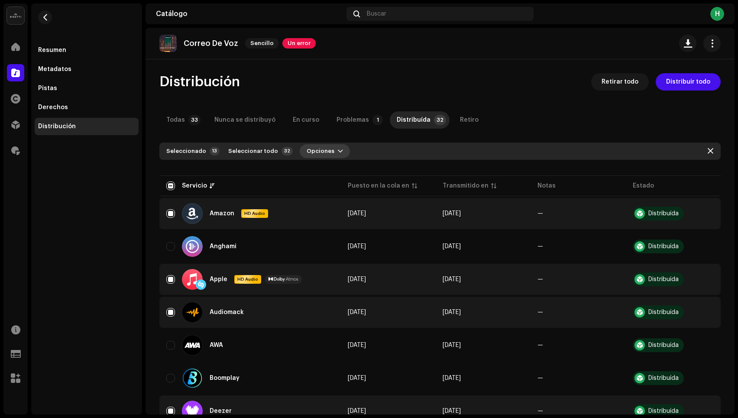
click at [320, 152] on span "Opciones" at bounding box center [321, 151] width 28 height 17
click at [311, 171] on span "Distribuir" at bounding box center [314, 170] width 29 height 7
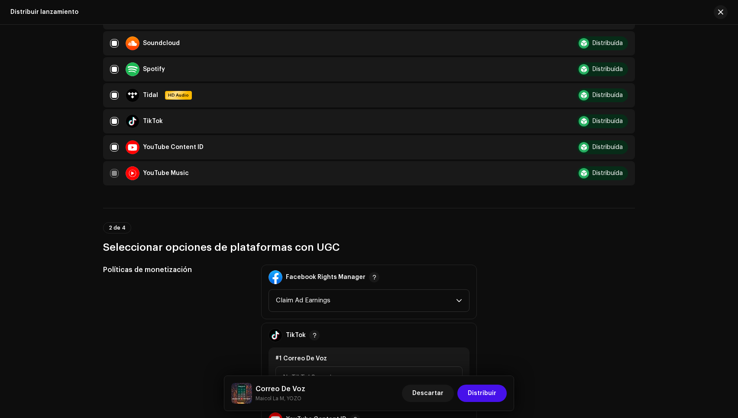
scroll to position [324, 0]
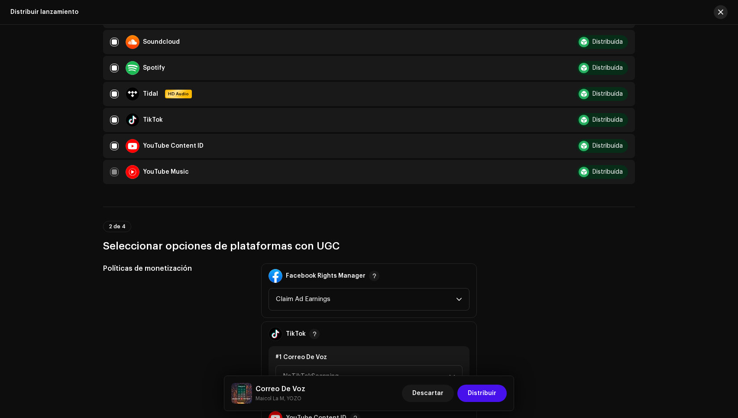
click at [725, 13] on button "button" at bounding box center [721, 12] width 14 height 14
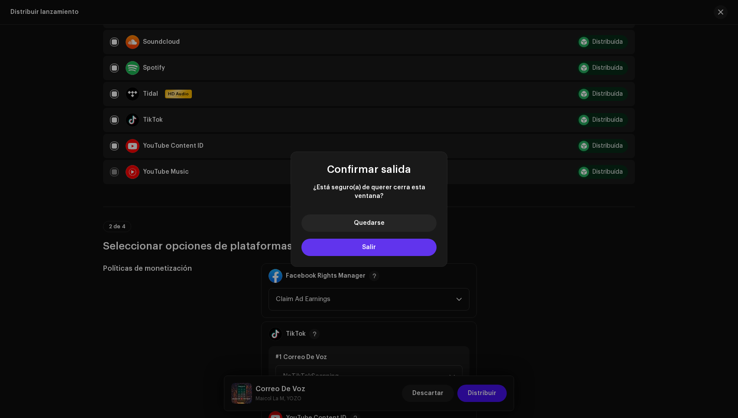
click at [388, 246] on button "Salir" at bounding box center [368, 247] width 135 height 17
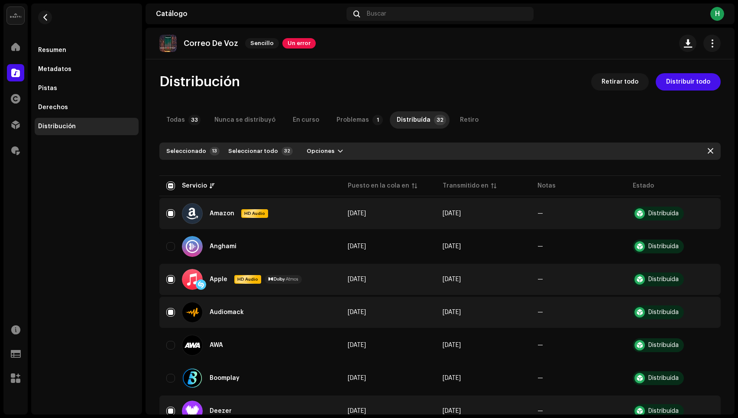
click at [187, 146] on div "Seleccionado 13 Seleccionar todo 32 Opciones" at bounding box center [259, 151] width 187 height 14
click at [188, 149] on div "Seleccionado" at bounding box center [186, 151] width 40 height 7
click at [713, 38] on button "button" at bounding box center [711, 43] width 17 height 17
click at [653, 87] on div "Editar" at bounding box center [667, 81] width 87 height 17
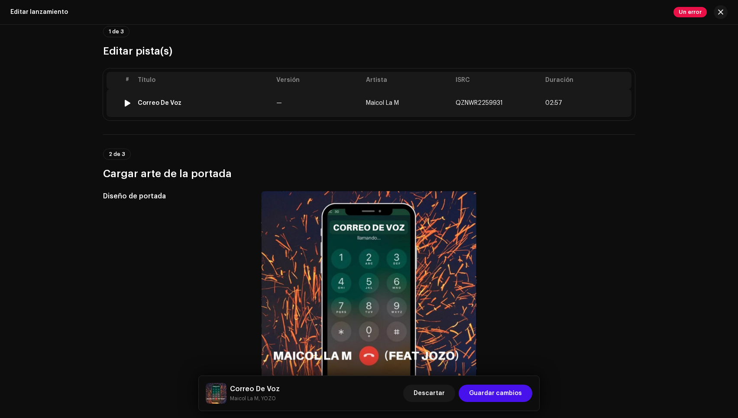
scroll to position [50, 0]
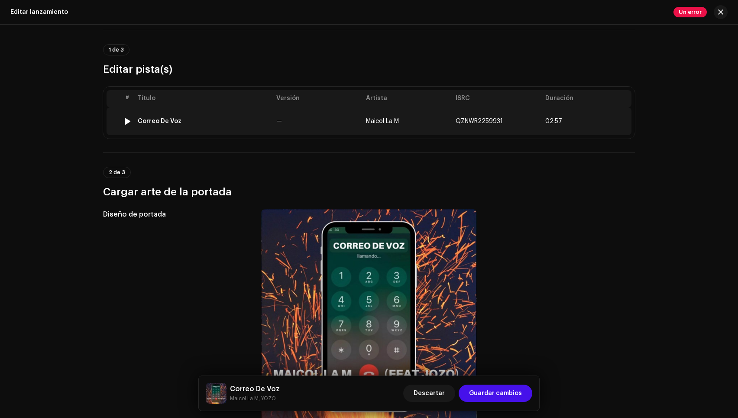
click at [375, 117] on td "Maicol La M" at bounding box center [408, 121] width 90 height 28
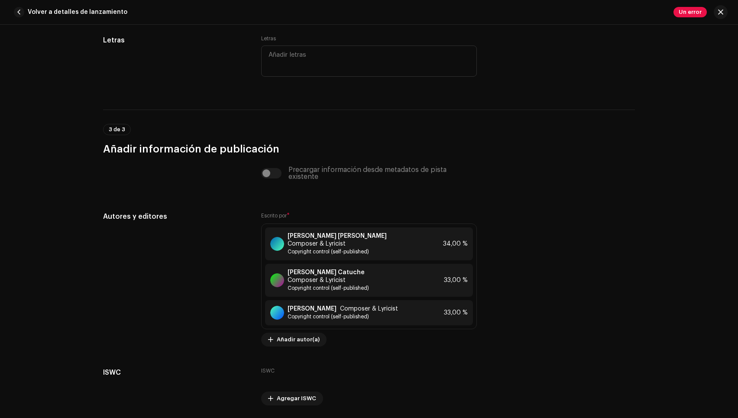
scroll to position [1850, 0]
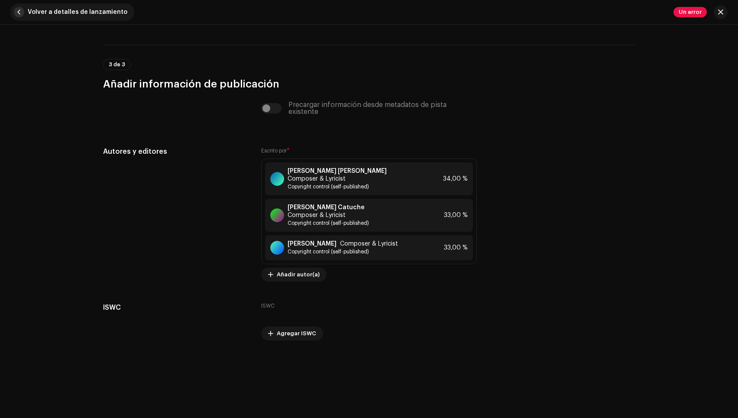
click at [29, 10] on span "Volver a detalles de lanzamiento" at bounding box center [78, 11] width 100 height 17
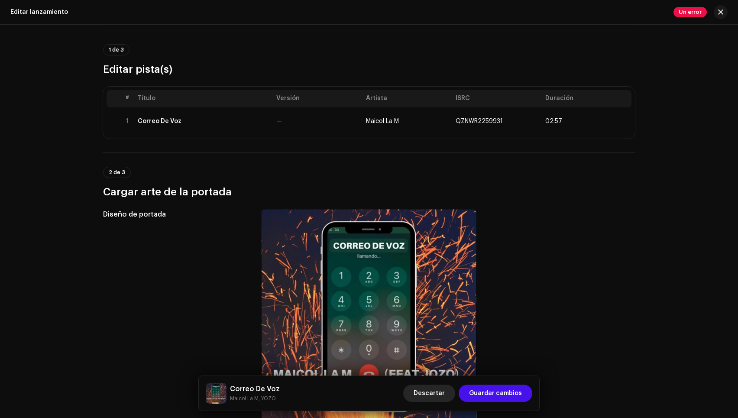
click at [445, 392] on span "Descartar" at bounding box center [429, 393] width 31 height 17
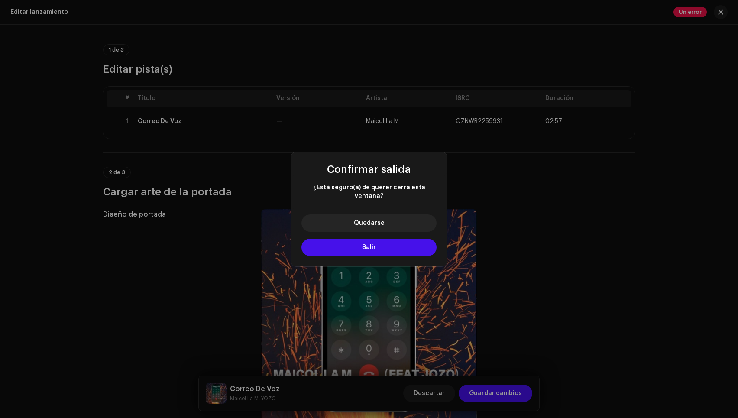
click at [379, 252] on div "Quedarse Salir" at bounding box center [369, 236] width 156 height 59
click at [372, 246] on button "Salir" at bounding box center [368, 247] width 135 height 17
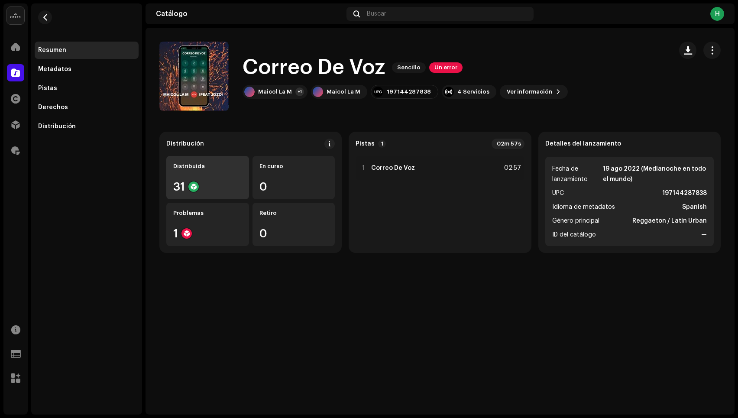
click at [185, 181] on div "31" at bounding box center [207, 186] width 69 height 11
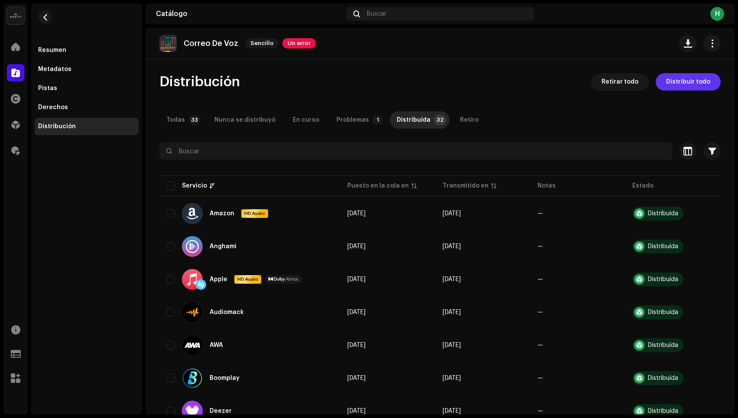
click at [704, 82] on span "Distribuir todo" at bounding box center [688, 81] width 44 height 17
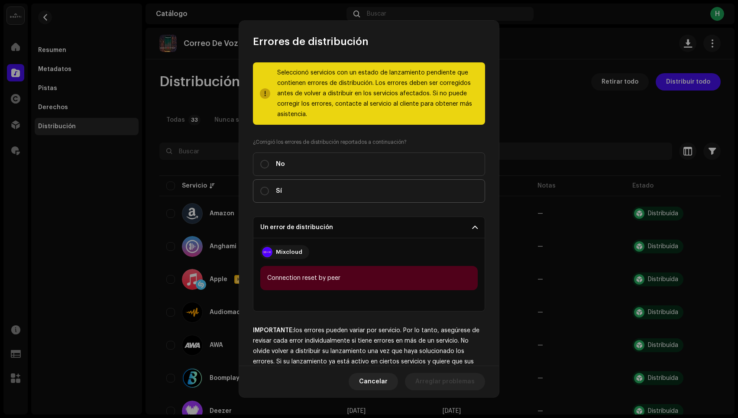
click at [353, 193] on label "Sí" at bounding box center [369, 190] width 232 height 23
click at [269, 193] on input "Sí" at bounding box center [264, 191] width 9 height 9
radio input "true"
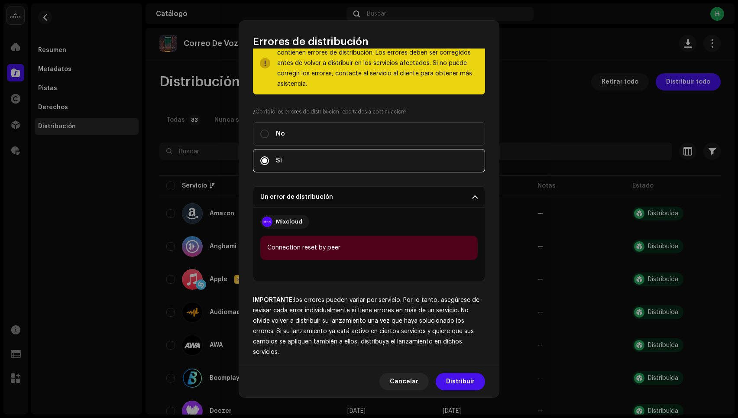
scroll to position [36, 0]
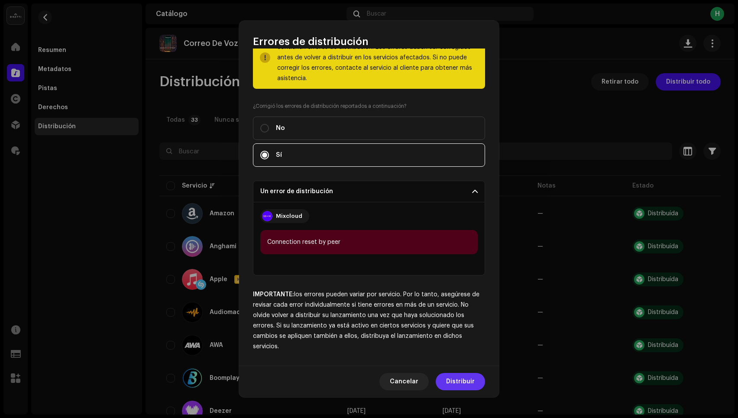
click at [466, 385] on span "Distribuir" at bounding box center [460, 381] width 29 height 17
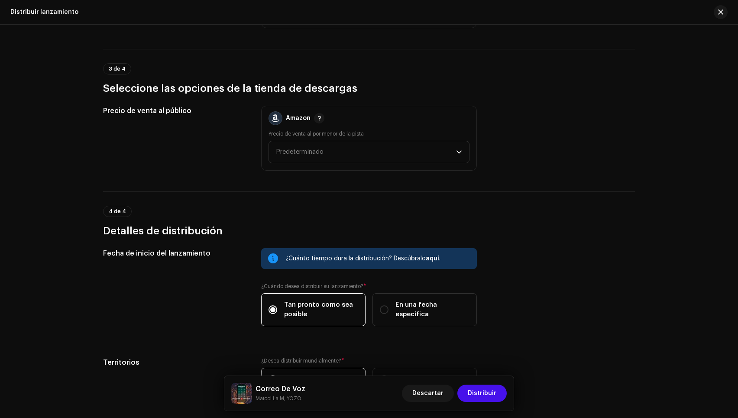
scroll to position [1342, 0]
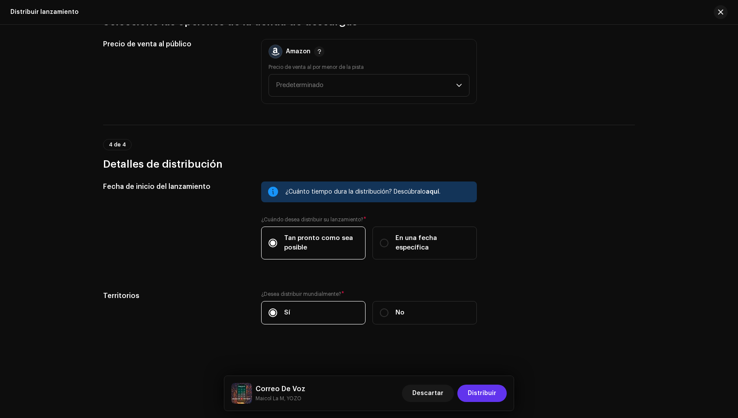
click at [480, 392] on span "Distribuir" at bounding box center [482, 393] width 29 height 17
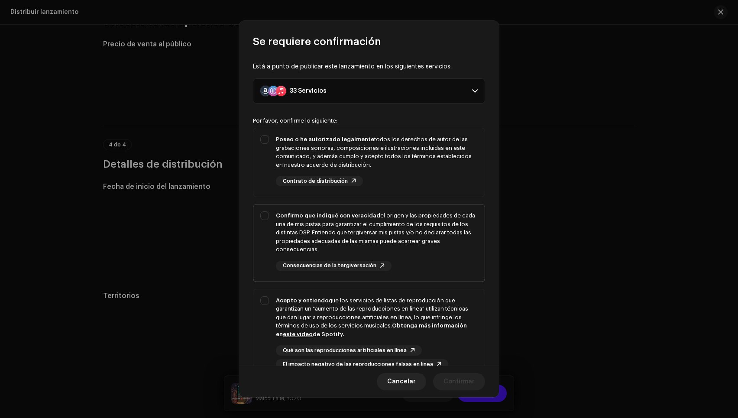
drag, startPoint x: 457, startPoint y: 189, endPoint x: 466, endPoint y: 245, distance: 56.6
click at [457, 189] on div "Poseo o he autorizado legalmente todos los derechos de autor de las grabaciones…" at bounding box center [368, 160] width 231 height 65
checkbox input "true"
drag, startPoint x: 466, startPoint y: 267, endPoint x: 466, endPoint y: 284, distance: 16.5
click at [466, 269] on div "Confirmo que indiqué con veracidad el origen y las propiedades de cada una de m…" at bounding box center [377, 241] width 202 height 60
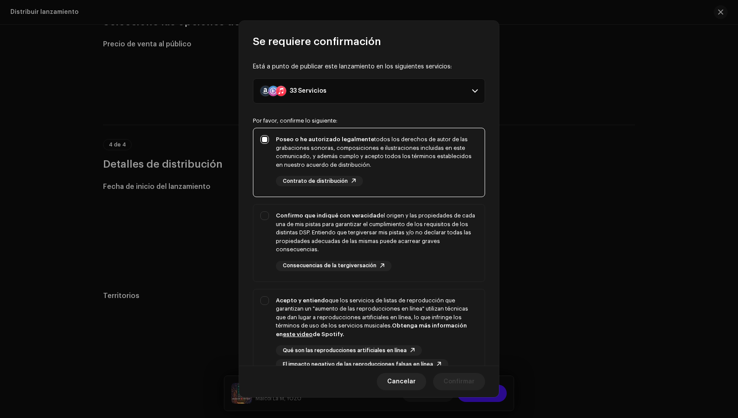
checkbox input "true"
drag, startPoint x: 459, startPoint y: 336, endPoint x: 461, endPoint y: 342, distance: 6.4
click at [460, 339] on div "Acepto y entiendo que los servicios de listas de reproducción que garantizan un…" at bounding box center [377, 333] width 202 height 74
checkbox input "true"
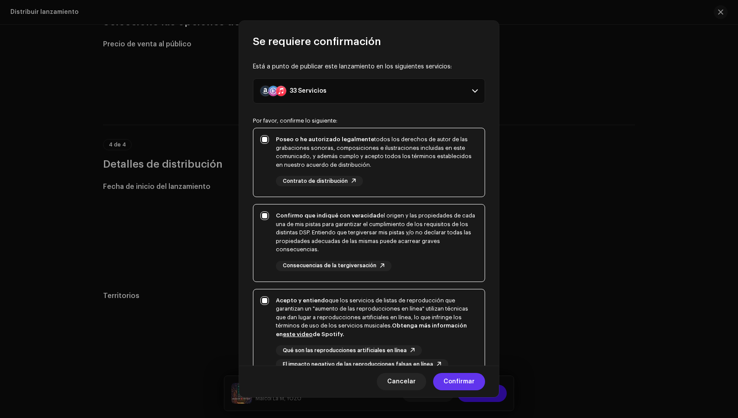
click at [463, 384] on span "Confirmar" at bounding box center [459, 381] width 31 height 17
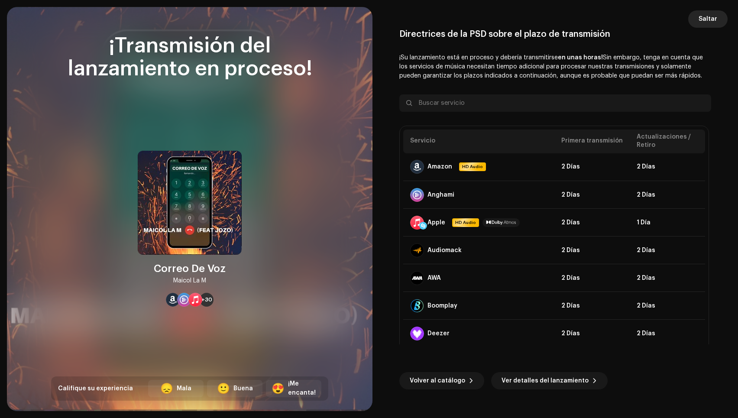
click at [716, 21] on span "Saltar" at bounding box center [708, 18] width 19 height 17
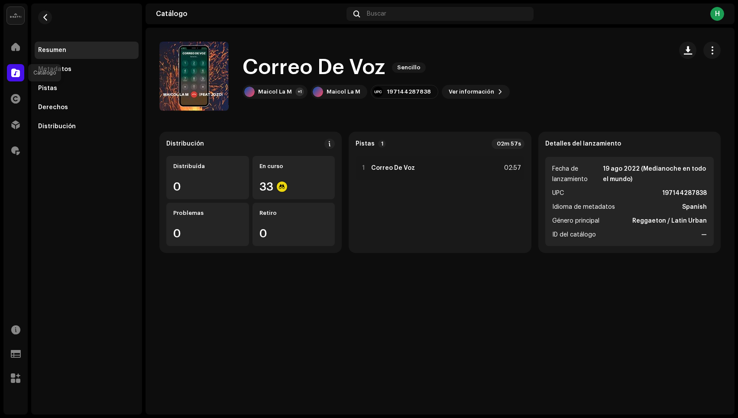
click at [8, 76] on div at bounding box center [15, 72] width 17 height 17
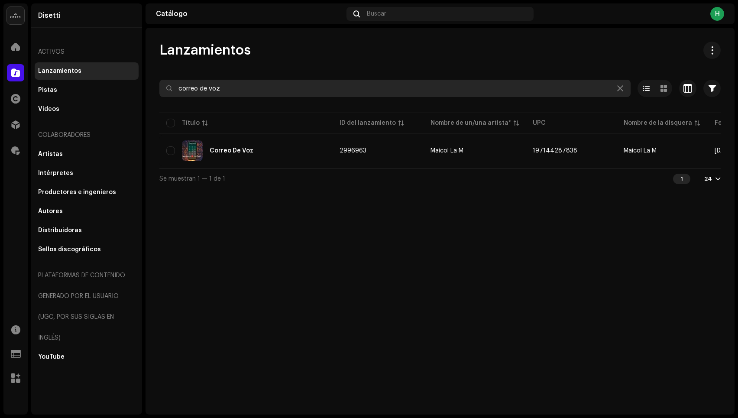
click at [240, 84] on input "correo de voz" at bounding box center [394, 88] width 471 height 17
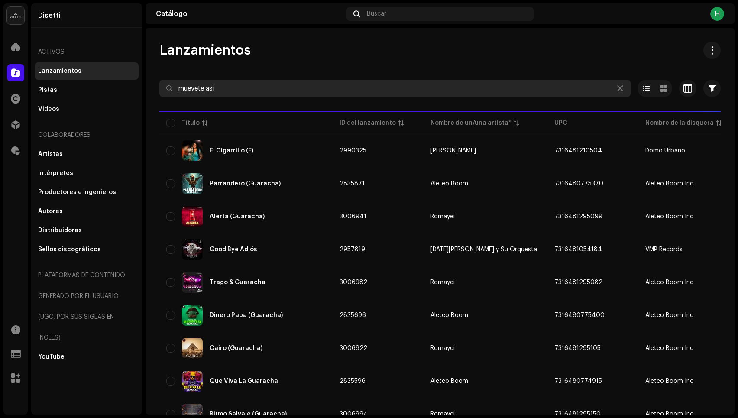
type input "muevete así"
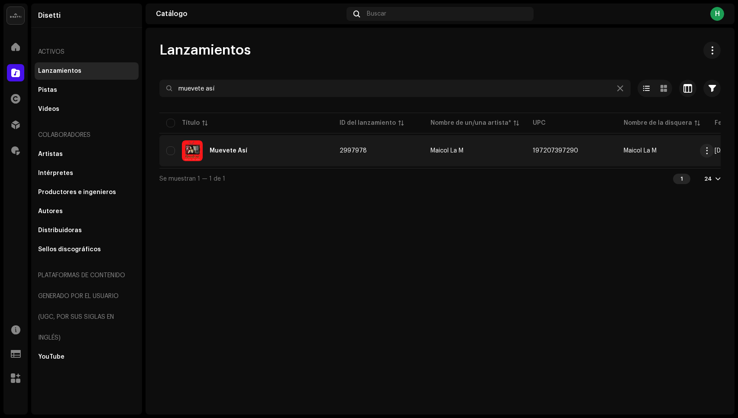
click at [259, 151] on div "Muevete Así" at bounding box center [245, 150] width 159 height 21
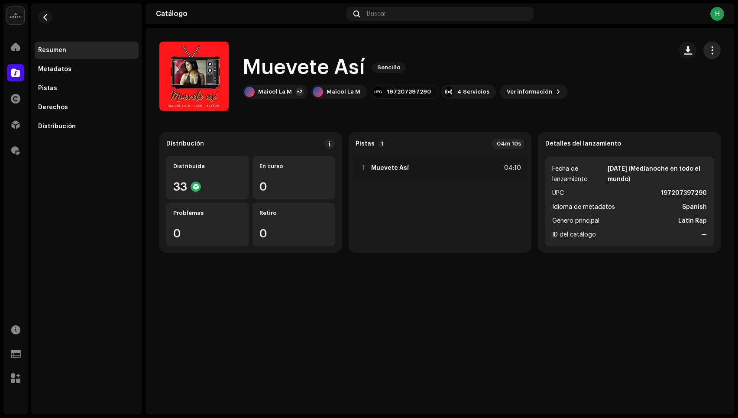
click at [709, 53] on span "button" at bounding box center [712, 50] width 8 height 7
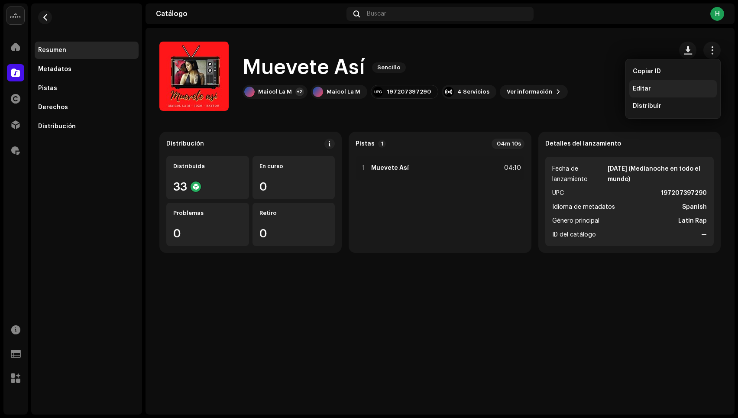
click at [667, 88] on div "Editar" at bounding box center [673, 88] width 81 height 7
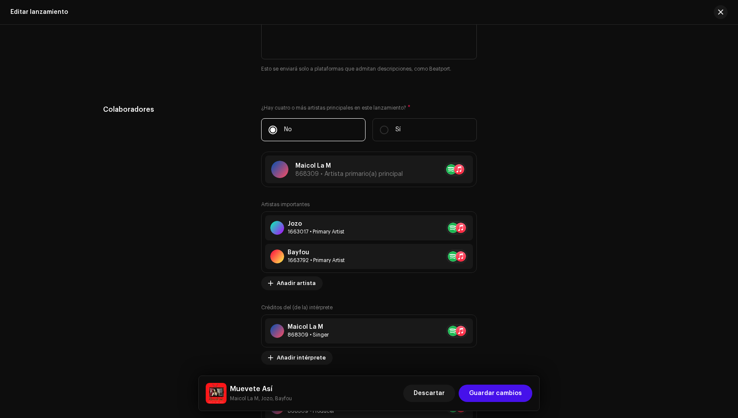
scroll to position [807, 0]
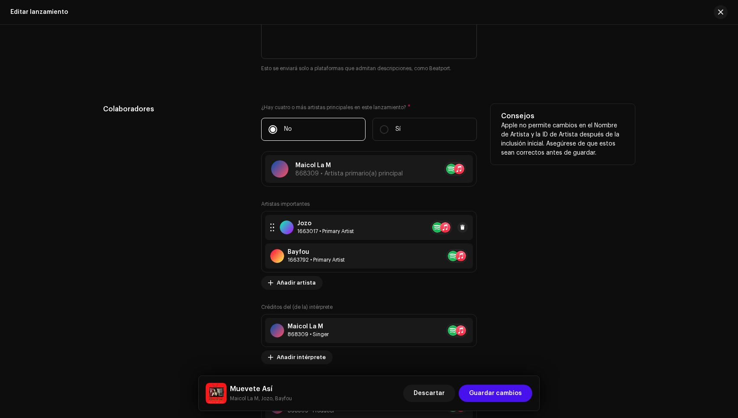
click at [352, 225] on div "Jozo" at bounding box center [325, 223] width 57 height 7
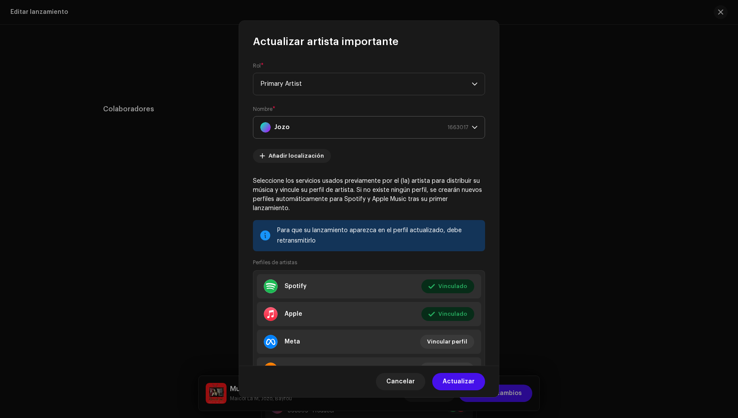
click at [338, 136] on div "Jozo 1663017" at bounding box center [364, 128] width 208 height 22
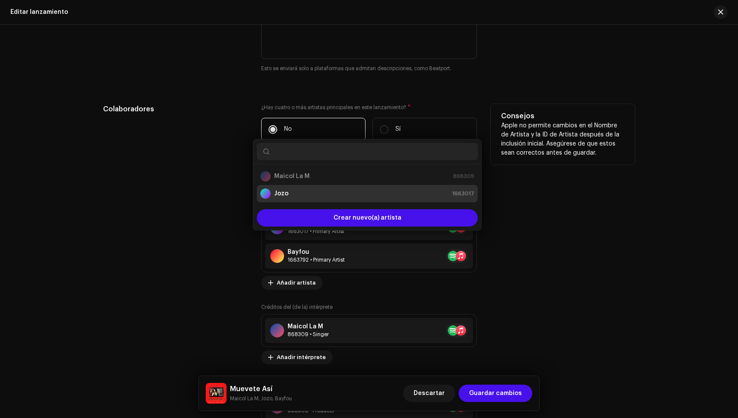
drag, startPoint x: 513, startPoint y: 128, endPoint x: 543, endPoint y: 134, distance: 30.1
click at [514, 128] on div "Actualizar artista importante Rol * Primary Artist Nombre * Jozo 1663017 Añadir…" at bounding box center [369, 209] width 738 height 418
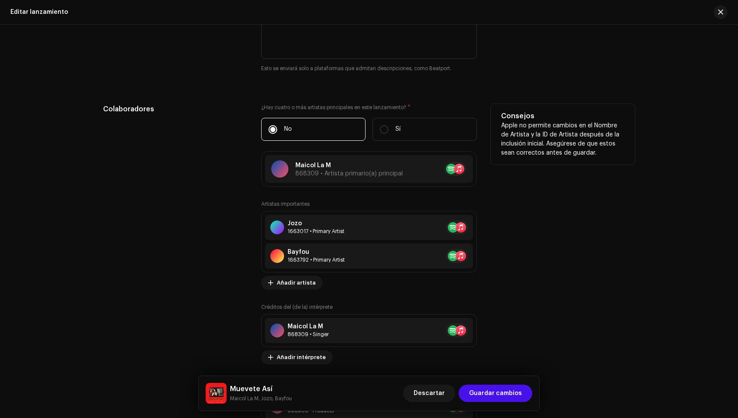
click at [542, 152] on p "Apple no permite cambios en el Nombre de Artista y la ID de Artista después de …" at bounding box center [562, 139] width 123 height 36
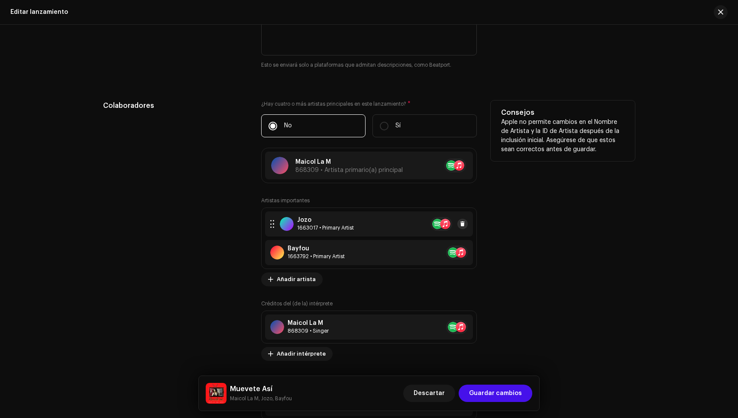
scroll to position [811, 0]
click at [462, 223] on span at bounding box center [462, 223] width 5 height 7
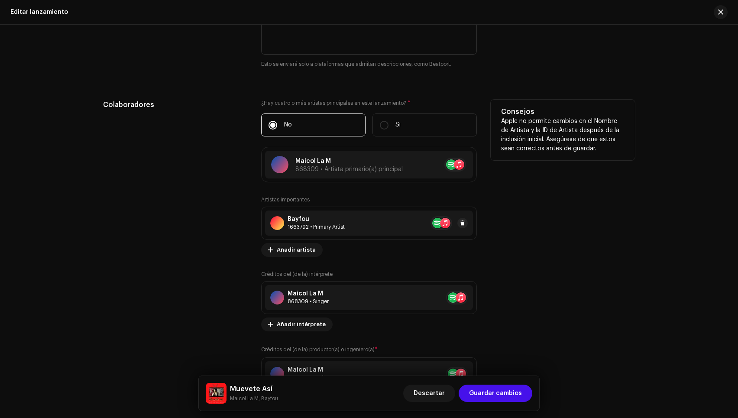
click at [328, 229] on div "1663792 • Primary Artist" at bounding box center [316, 226] width 57 height 7
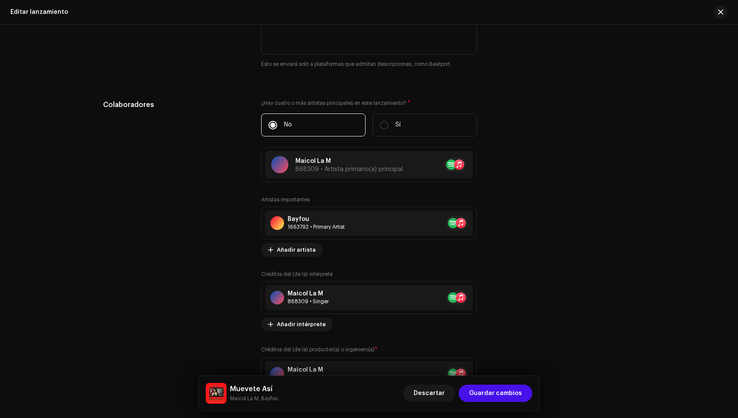
drag, startPoint x: 593, startPoint y: 247, endPoint x: 440, endPoint y: 213, distance: 156.7
click at [589, 246] on div "Actualizar artista importante Rol * Seleccionar rol Cancelar Actualizar" at bounding box center [369, 209] width 738 height 418
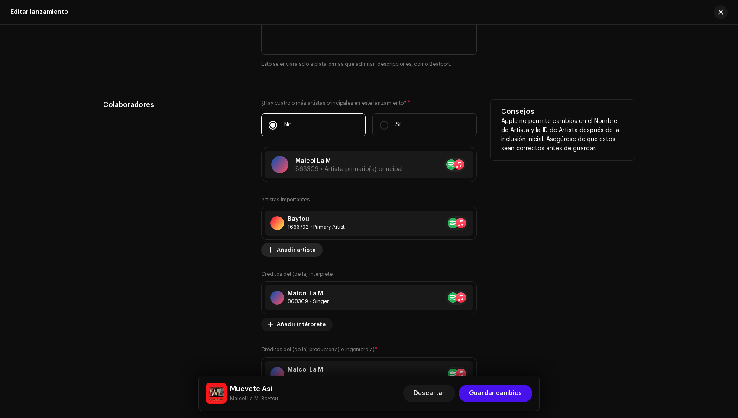
click at [301, 252] on span "Añadir artista" at bounding box center [296, 249] width 39 height 17
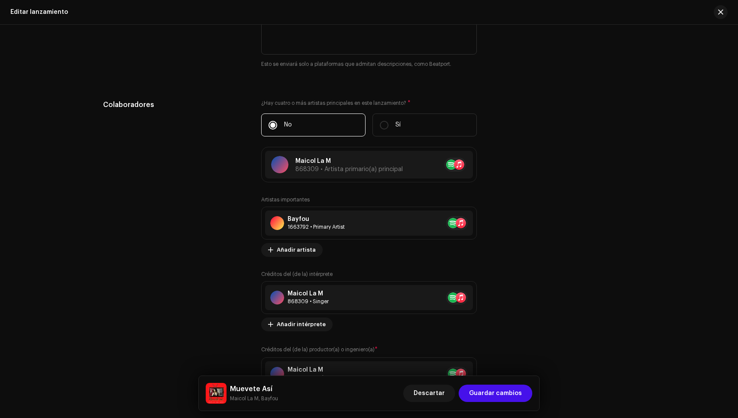
click at [600, 211] on div "Añada artista importante Rol * Seleccionar rol Cancelar Añadir artista" at bounding box center [369, 209] width 738 height 418
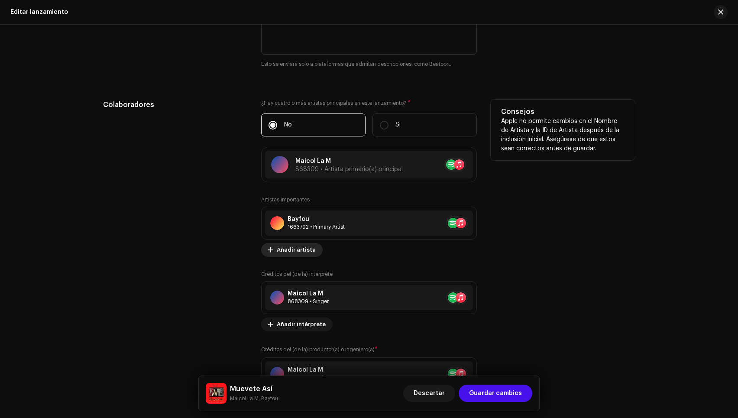
click at [297, 251] on span "Añadir artista" at bounding box center [296, 249] width 39 height 17
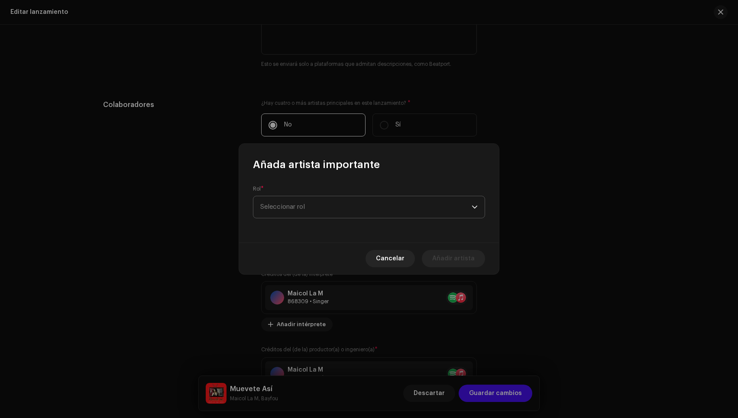
click at [306, 215] on span "Seleccionar rol" at bounding box center [365, 207] width 211 height 22
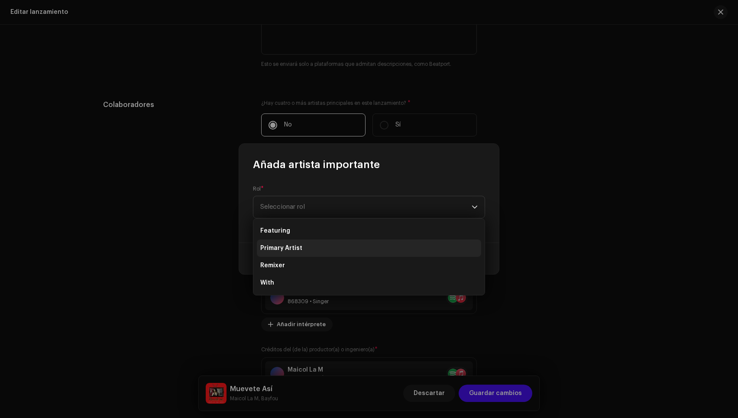
click at [286, 247] on span "Primary Artist" at bounding box center [281, 248] width 42 height 9
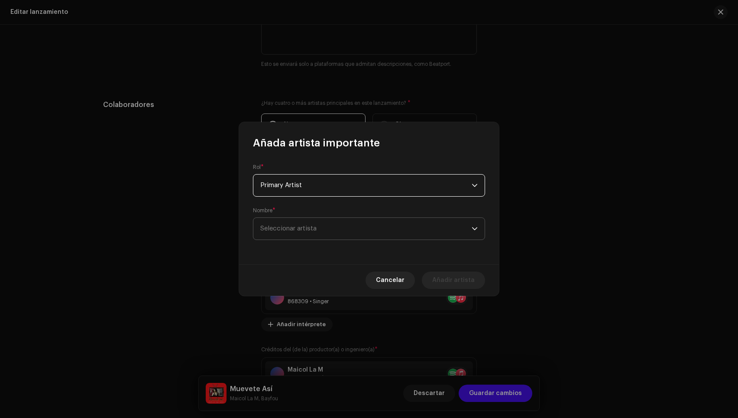
click at [334, 232] on span "Seleccionar artista" at bounding box center [365, 229] width 211 height 22
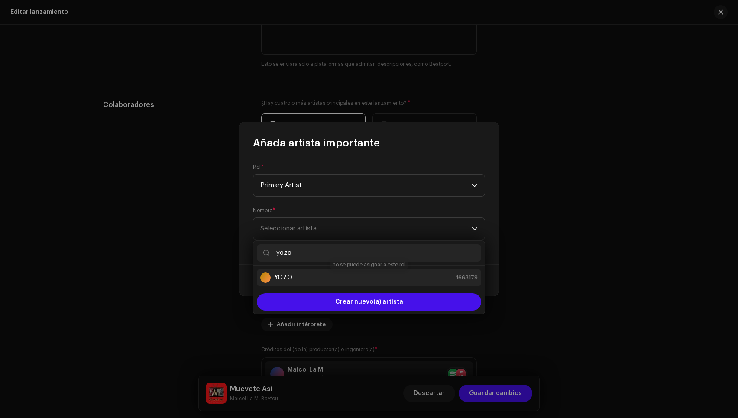
type input "yozo"
click at [305, 278] on div "YOZO 1663179" at bounding box center [368, 277] width 217 height 10
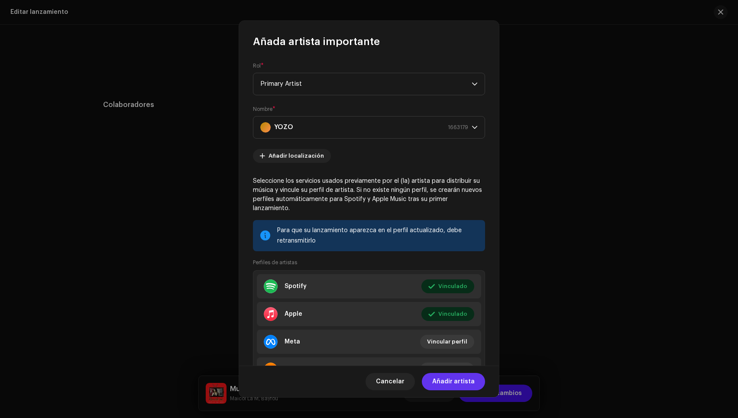
click at [461, 380] on span "Añadir artista" at bounding box center [453, 381] width 42 height 17
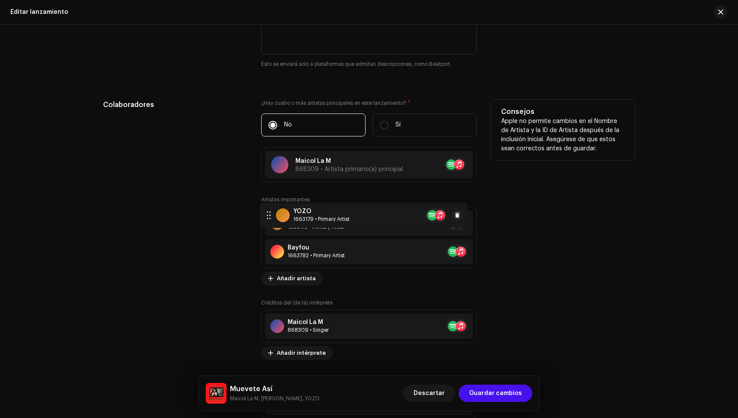
drag, startPoint x: 267, startPoint y: 253, endPoint x: 263, endPoint y: 216, distance: 37.8
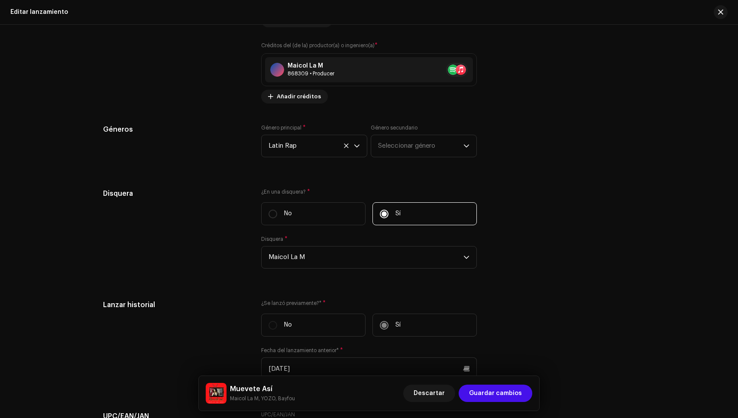
scroll to position [1438, 0]
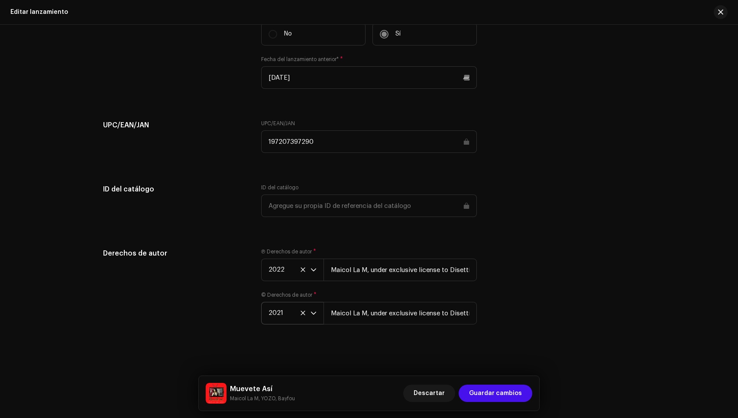
click at [275, 315] on span "2021" at bounding box center [290, 313] width 42 height 22
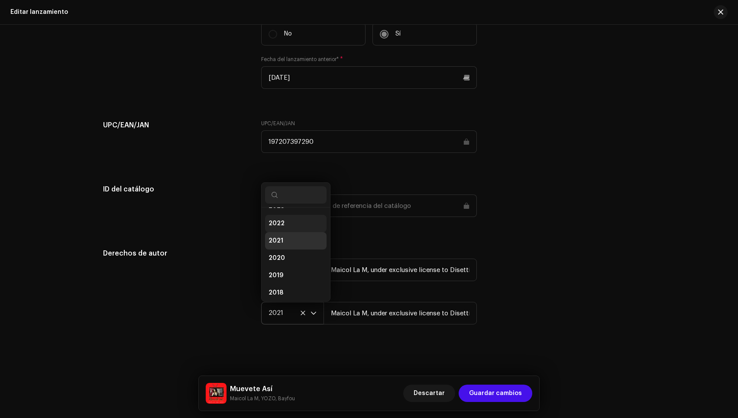
click at [282, 231] on li "2022" at bounding box center [296, 223] width 62 height 17
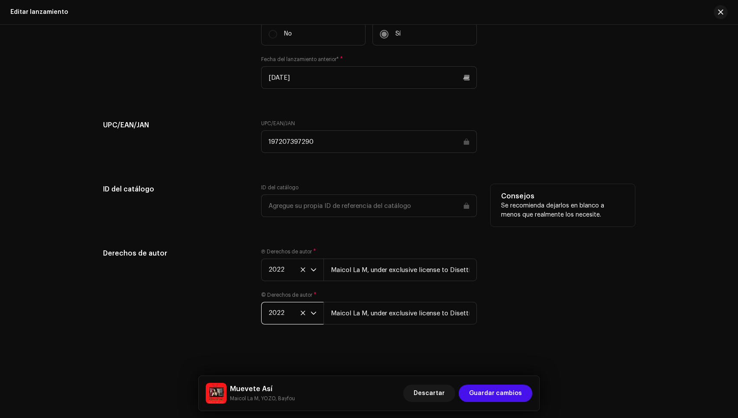
scroll to position [64, 0]
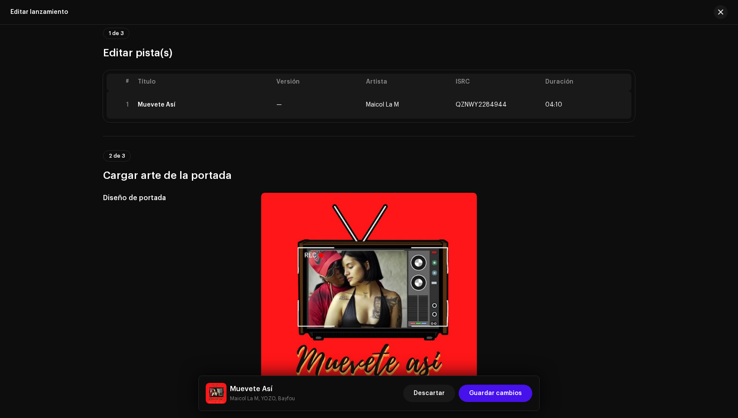
scroll to position [2, 0]
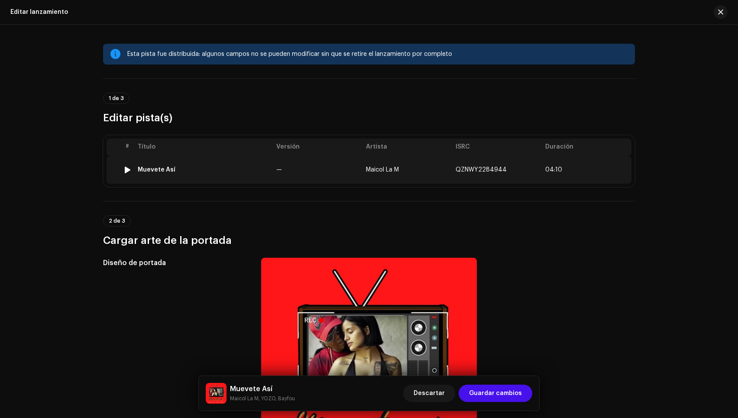
click at [334, 168] on td "—" at bounding box center [318, 170] width 90 height 28
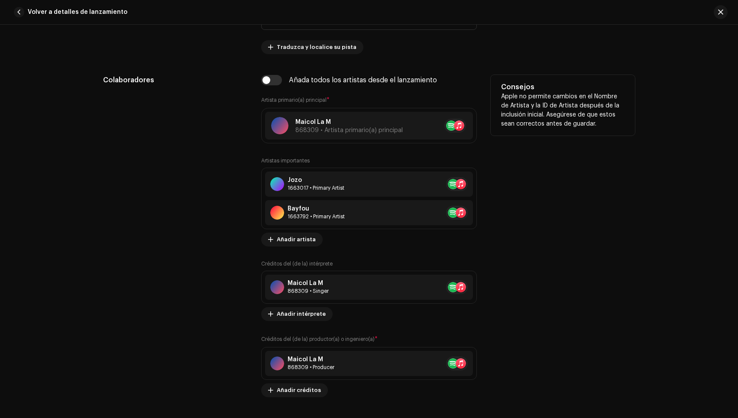
scroll to position [542, 0]
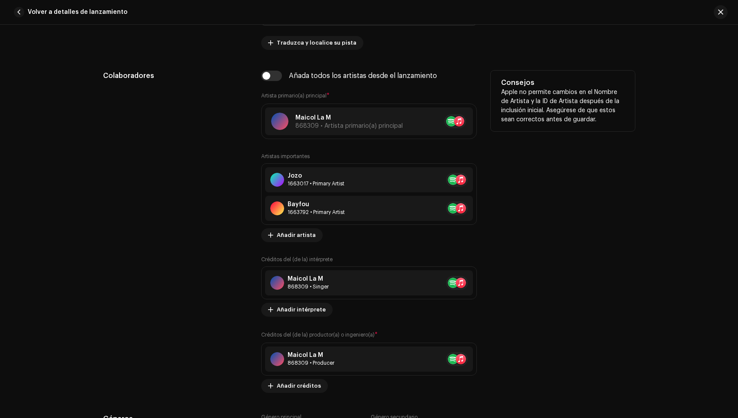
drag, startPoint x: 267, startPoint y: 77, endPoint x: 340, endPoint y: 104, distance: 77.7
click at [267, 77] on input "checkbox" at bounding box center [271, 76] width 21 height 10
checkbox input "true"
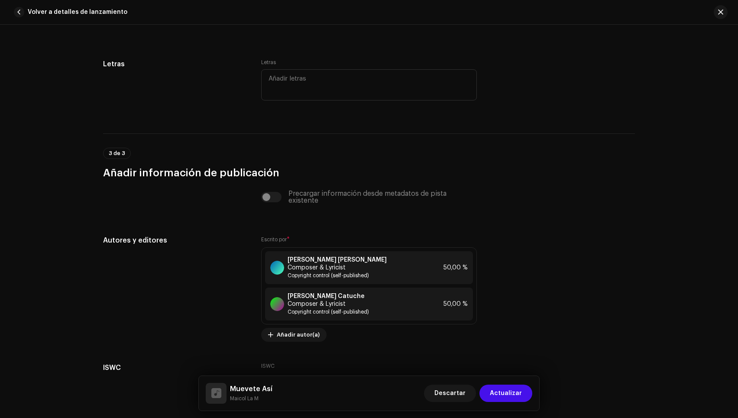
scroll to position [1866, 0]
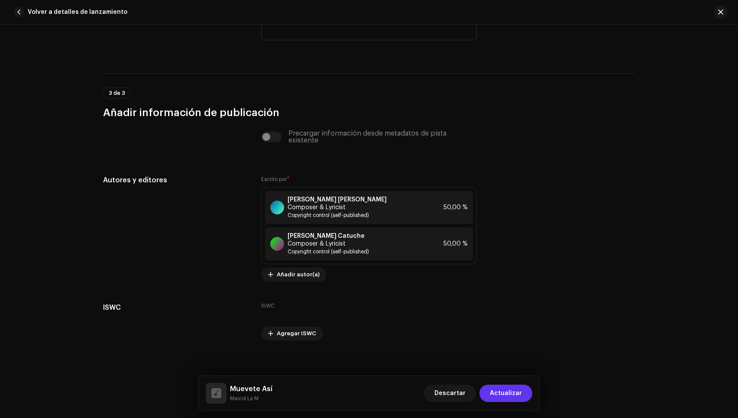
click at [505, 396] on span "Actualizar" at bounding box center [506, 393] width 32 height 17
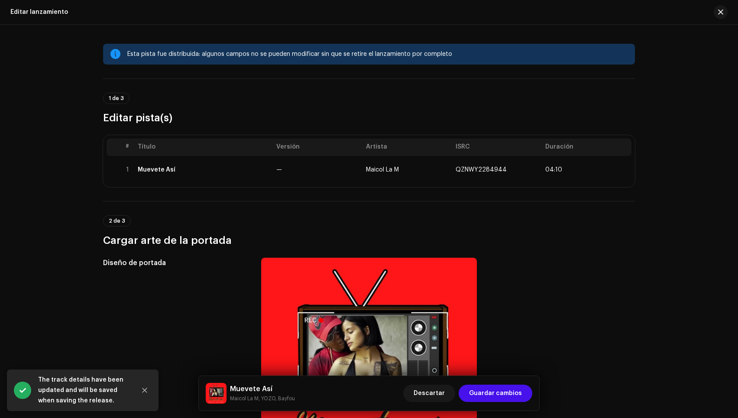
click at [505, 396] on span "Guardar cambios" at bounding box center [495, 393] width 53 height 17
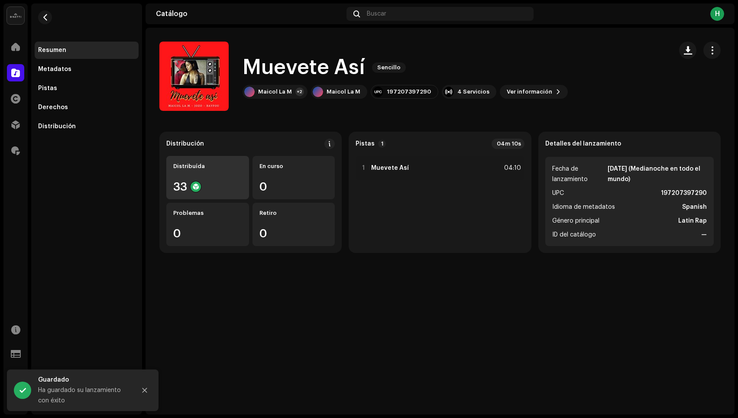
click at [179, 175] on div "Distribuída 33" at bounding box center [207, 177] width 83 height 43
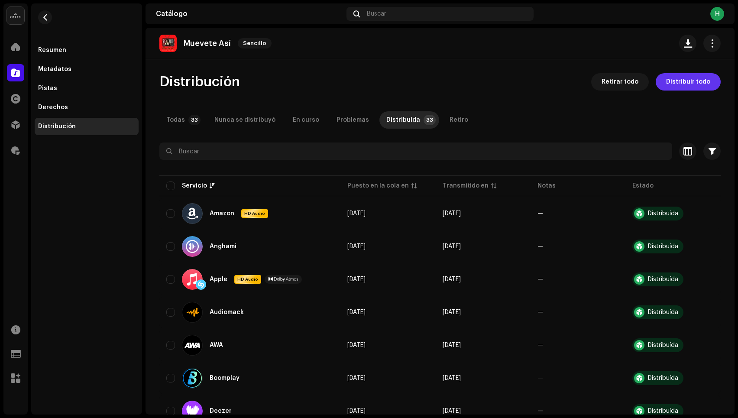
click at [685, 83] on span "Distribuir todo" at bounding box center [688, 81] width 44 height 17
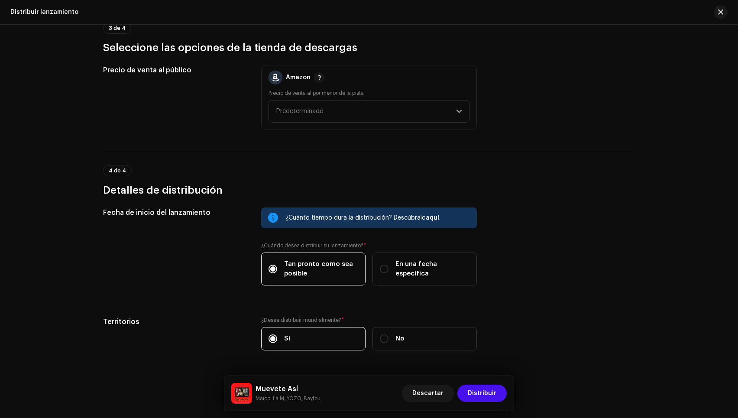
scroll to position [1342, 0]
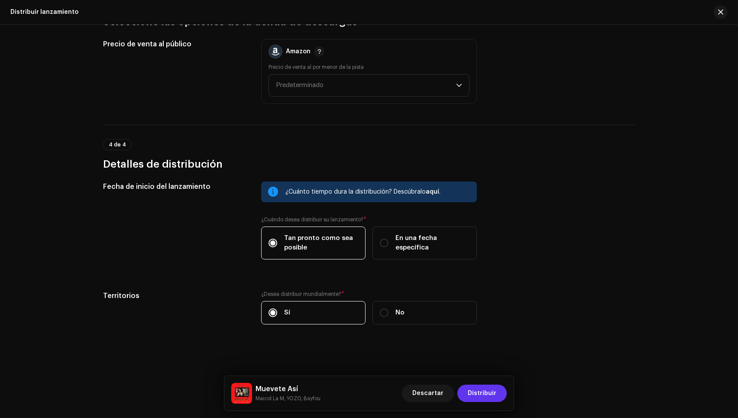
click at [494, 393] on span "Distribuir" at bounding box center [482, 393] width 29 height 17
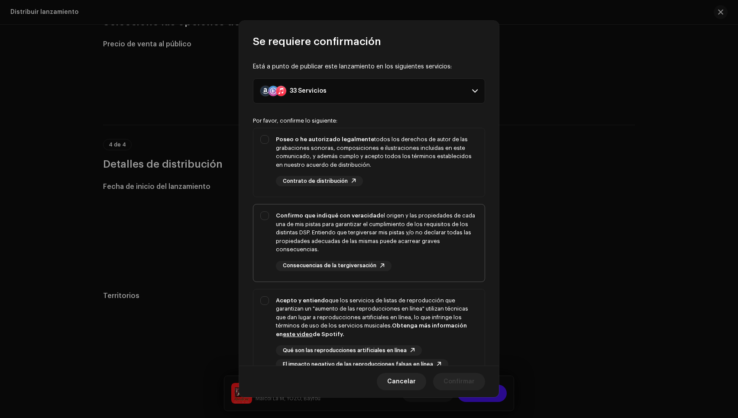
drag, startPoint x: 419, startPoint y: 191, endPoint x: 425, endPoint y: 207, distance: 17.1
click at [419, 192] on div "Poseo o he autorizado legalmente todos los derechos de autor de las grabaciones…" at bounding box center [368, 160] width 231 height 65
checkbox input "true"
click at [447, 266] on div "Confirmo que indiqué con veracidad el origen y las propiedades de cada una de m…" at bounding box center [377, 241] width 202 height 60
checkbox input "true"
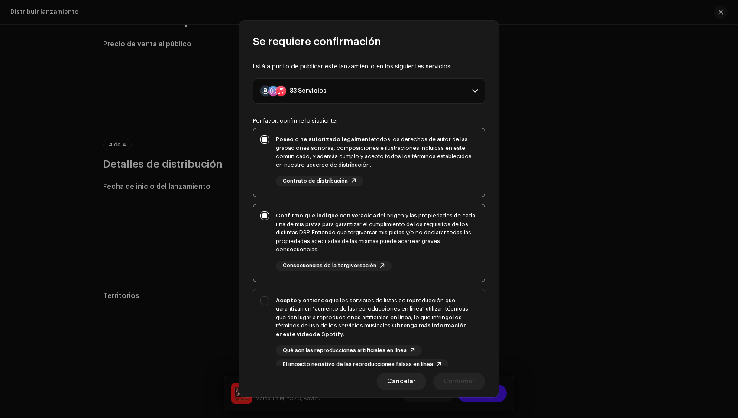
click at [453, 343] on div "Acepto y entiendo que los servicios de listas de reproducción que garantizan un…" at bounding box center [377, 333] width 202 height 74
checkbox input "true"
click at [450, 383] on span "Confirmar" at bounding box center [459, 381] width 31 height 17
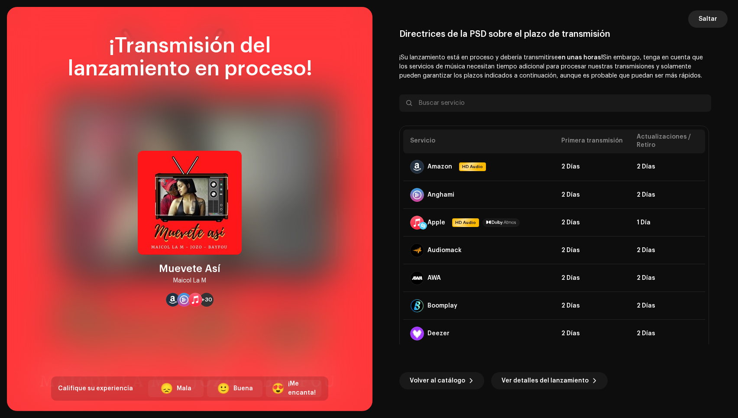
click at [709, 20] on span "Saltar" at bounding box center [708, 18] width 19 height 17
